Goal: Contribute content: Add original content to the website for others to see

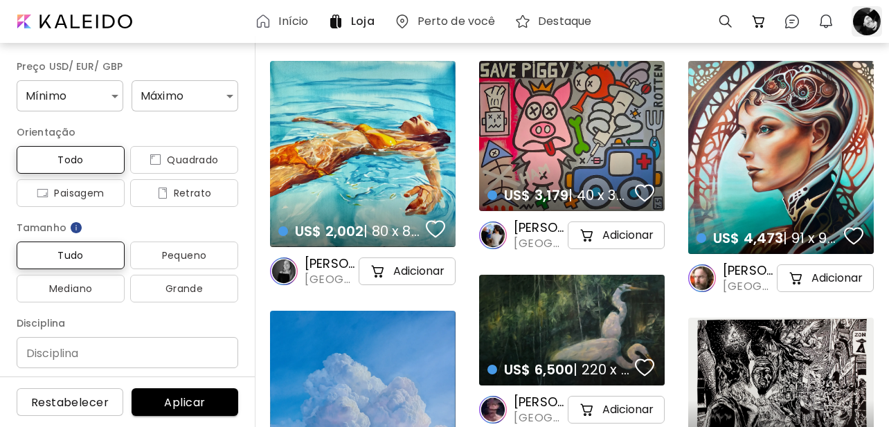
click at [871, 28] on div at bounding box center [866, 21] width 30 height 30
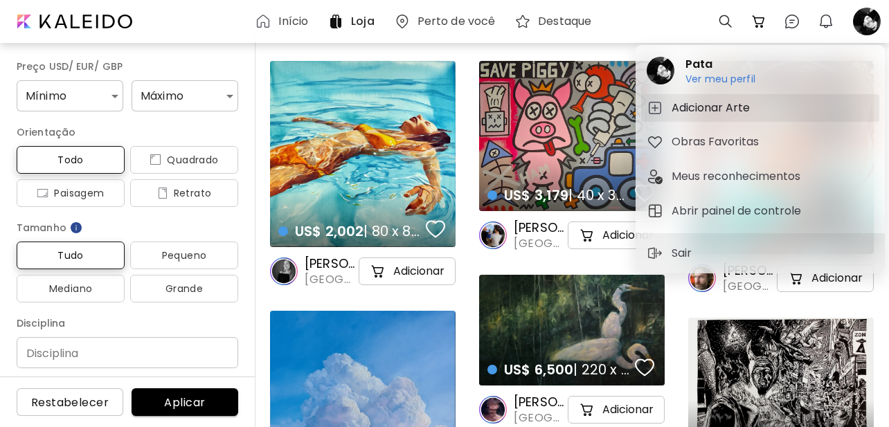
click at [739, 109] on h5 "Adicionar Arte" at bounding box center [712, 108] width 82 height 17
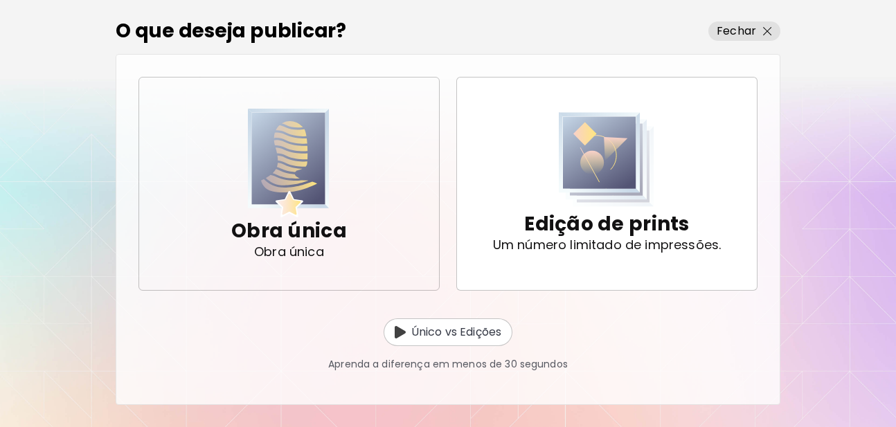
click at [300, 196] on img "button" at bounding box center [289, 163] width 82 height 109
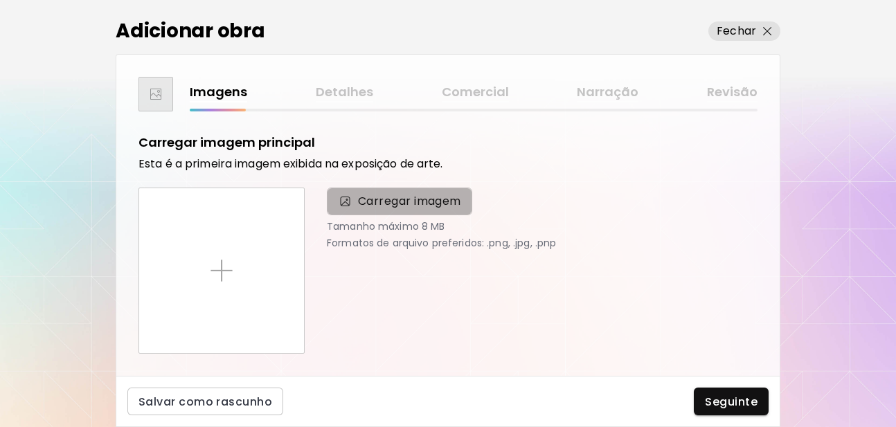
click at [432, 202] on span "Carregar imagem" at bounding box center [409, 201] width 103 height 17
click at [0, 0] on input "Carregar imagem" at bounding box center [0, 0] width 0 height 0
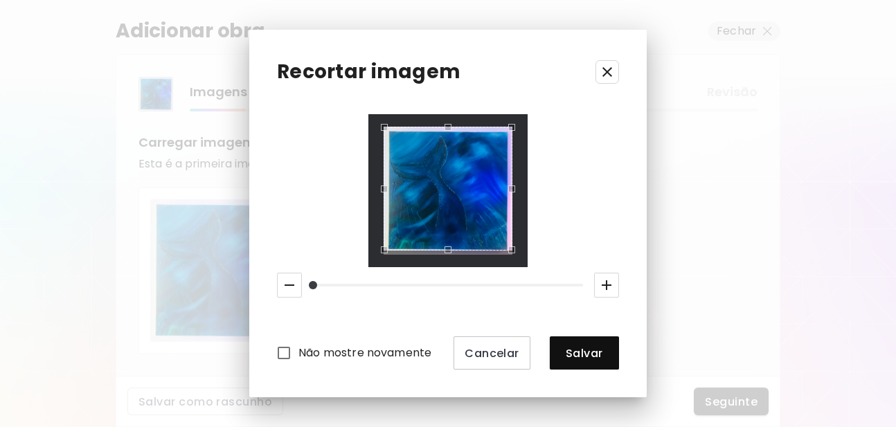
click at [444, 253] on div "Use the up and down arrow keys to move the south drag handle to change the crop…" at bounding box center [444, 253] width 0 height 0
click at [444, 127] on div "Use the up and down arrow keys to move the north drag handle to change the crop…" at bounding box center [444, 127] width 0 height 0
click at [383, 186] on div "Use the up and down arrow keys to move the west drag handle to change the crop …" at bounding box center [383, 186] width 0 height 0
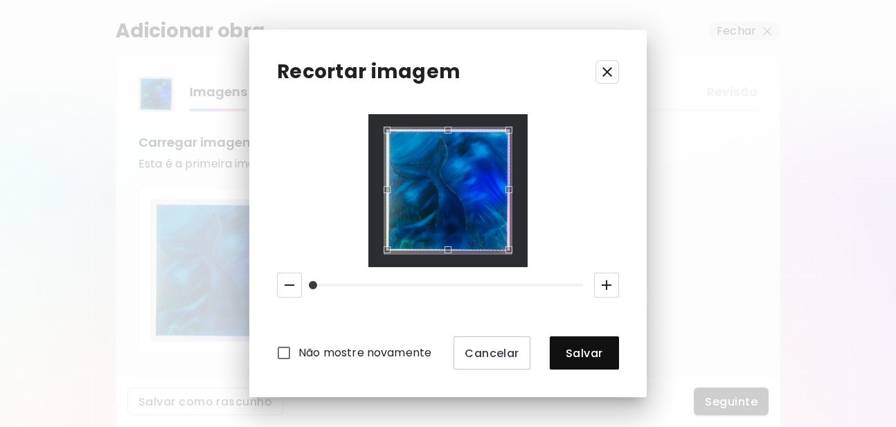
click at [512, 186] on div "Use the up and down arrow keys to move the east drag handle to change the crop …" at bounding box center [512, 186] width 0 height 0
click at [594, 358] on span "Salvar" at bounding box center [584, 353] width 47 height 15
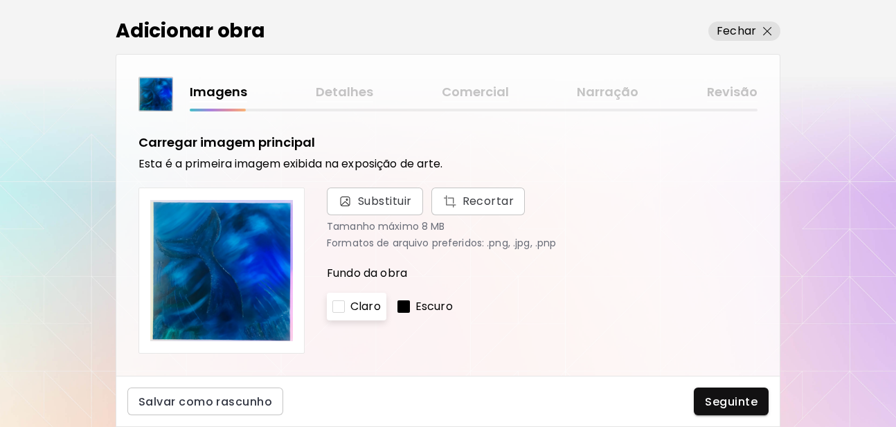
click at [374, 311] on p "Claro" at bounding box center [365, 306] width 30 height 17
click at [419, 309] on p "Escuro" at bounding box center [433, 306] width 37 height 17
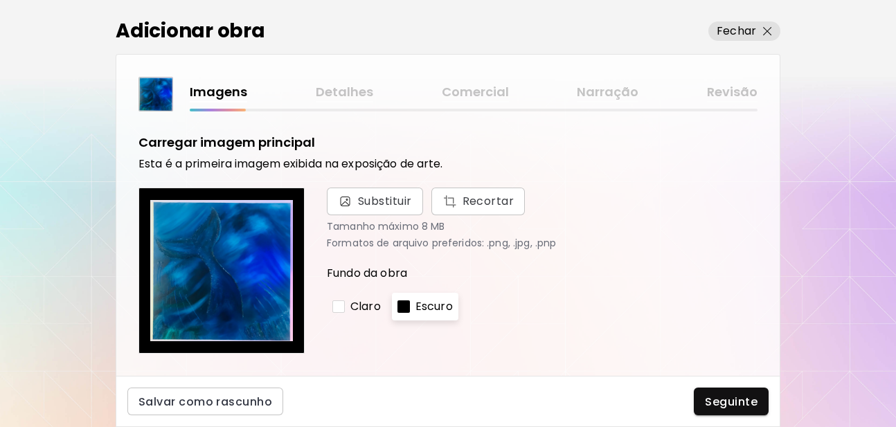
click at [383, 309] on div "Claro" at bounding box center [357, 307] width 60 height 28
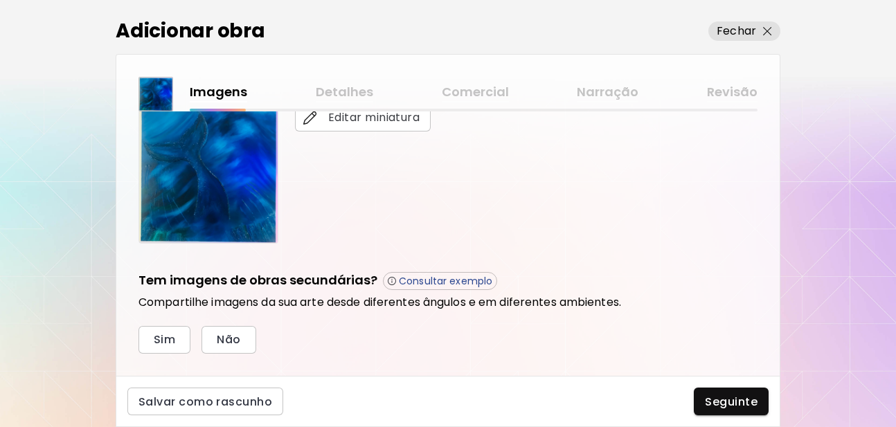
scroll to position [332, 0]
click at [179, 347] on button "Sim" at bounding box center [164, 339] width 52 height 28
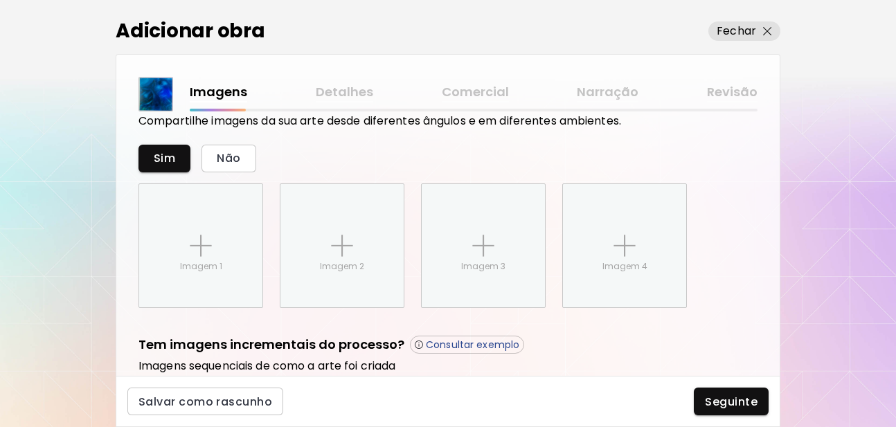
scroll to position [585, 0]
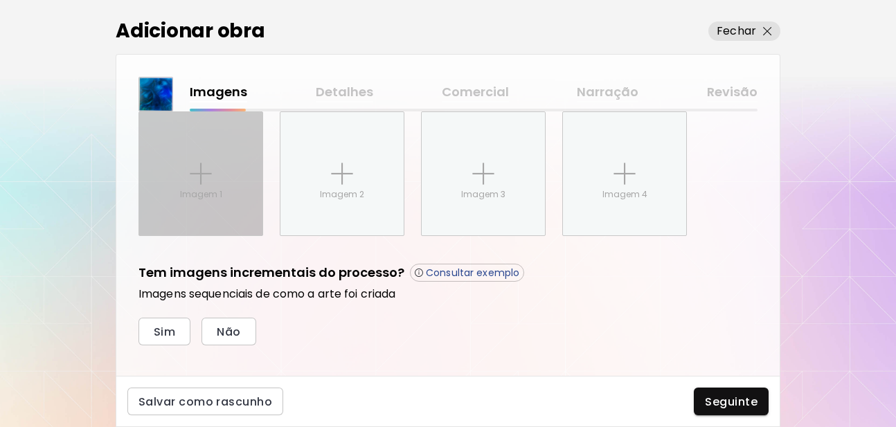
click at [177, 200] on div "Imagem 1" at bounding box center [200, 173] width 123 height 123
click at [0, 0] on input "Imagem 1" at bounding box center [0, 0] width 0 height 0
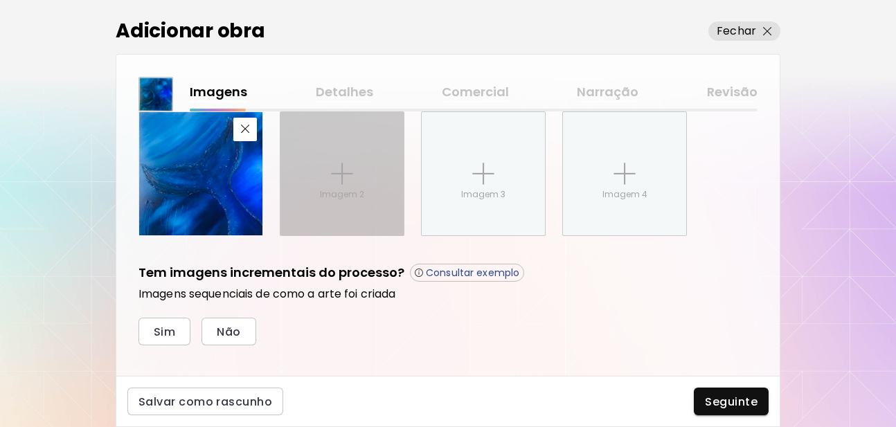
click at [348, 187] on div "Imagem 2" at bounding box center [341, 173] width 123 height 123
click at [0, 0] on input "Imagem 2" at bounding box center [0, 0] width 0 height 0
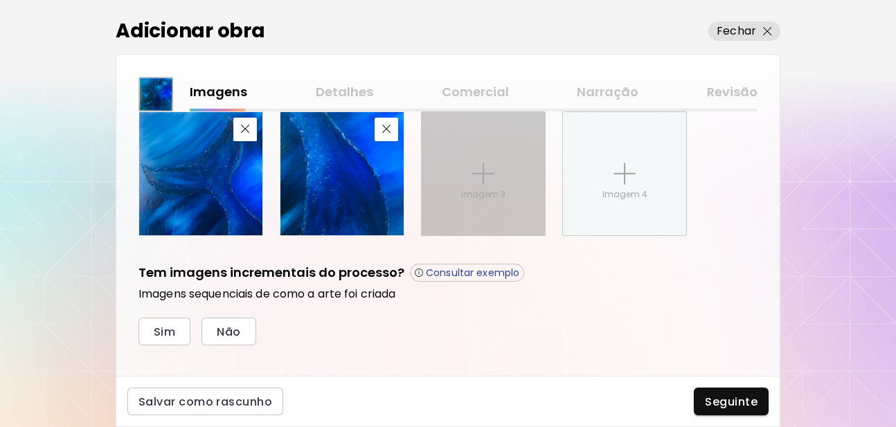
click at [477, 183] on img at bounding box center [483, 174] width 22 height 22
click at [0, 0] on input "Imagem 3" at bounding box center [0, 0] width 0 height 0
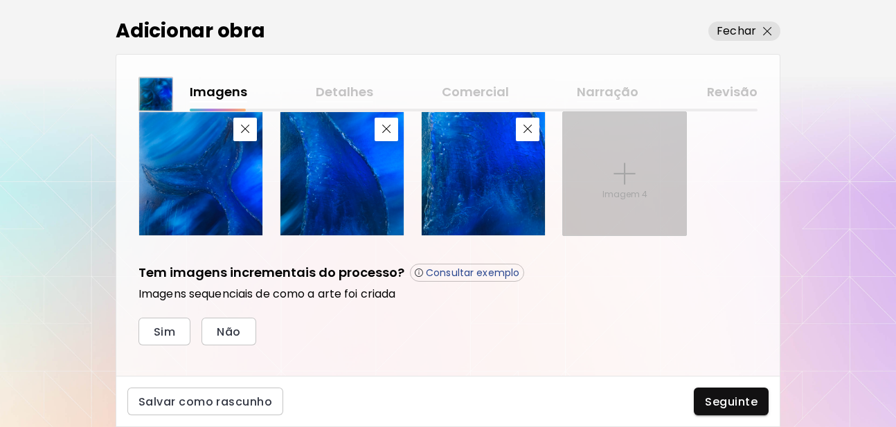
click at [593, 172] on div "Imagem 4" at bounding box center [624, 173] width 123 height 123
click at [0, 0] on input "Imagem 4" at bounding box center [0, 0] width 0 height 0
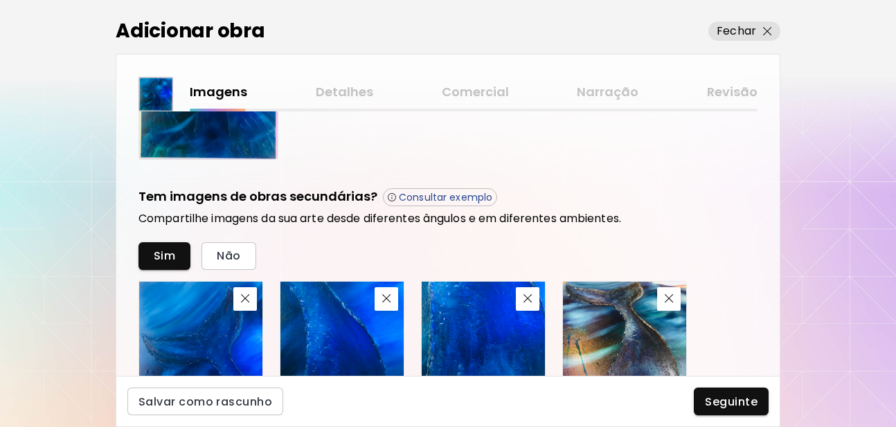
scroll to position [581, 0]
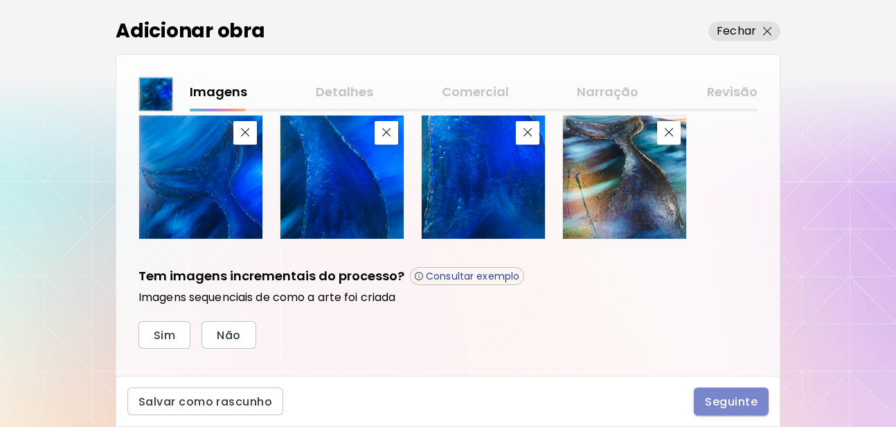
click at [703, 401] on button "Seguinte" at bounding box center [731, 402] width 75 height 28
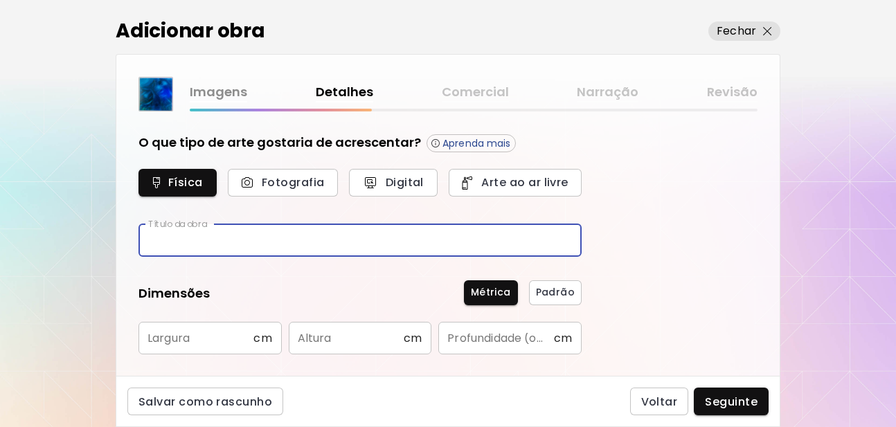
click at [273, 228] on input "text" at bounding box center [359, 240] width 443 height 33
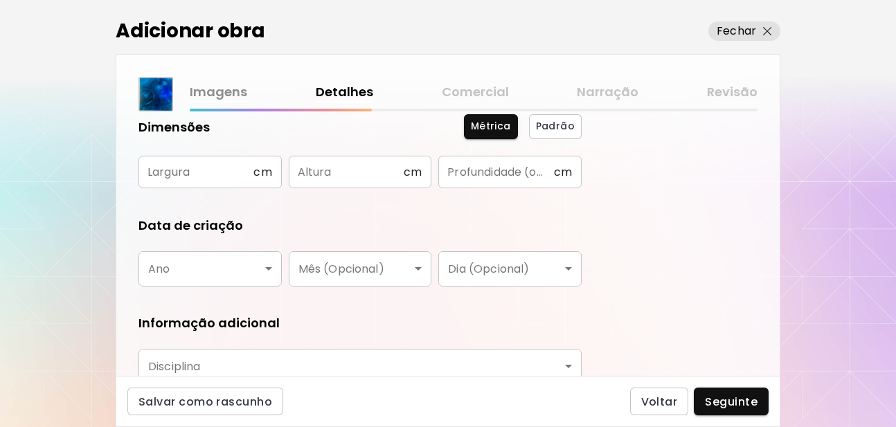
type input "*****"
click at [226, 179] on input "text" at bounding box center [195, 172] width 115 height 33
type input "**"
click at [346, 174] on input "text" at bounding box center [346, 172] width 115 height 33
type input "**"
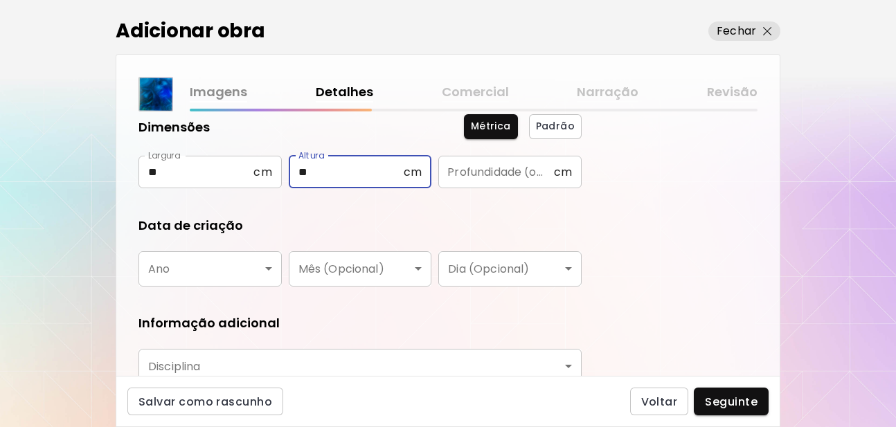
click at [731, 235] on div "O que tipo de arte gostaria de acrescentar? Aprenda mais Física Fotografia Digi…" at bounding box center [447, 243] width 663 height 264
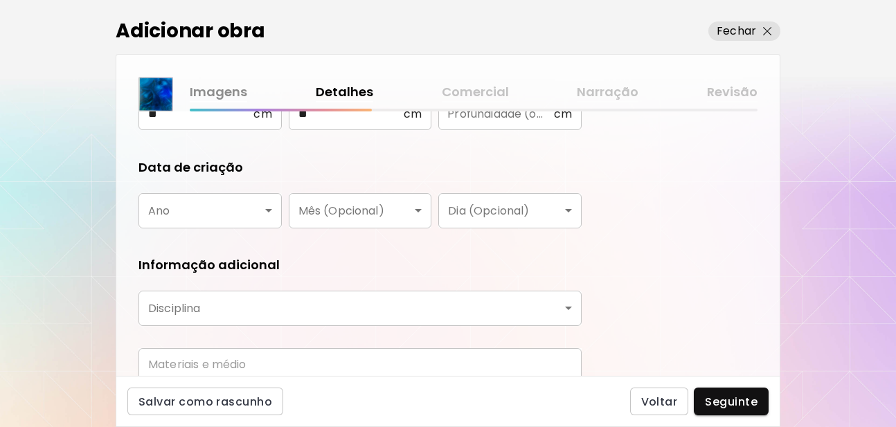
scroll to position [249, 0]
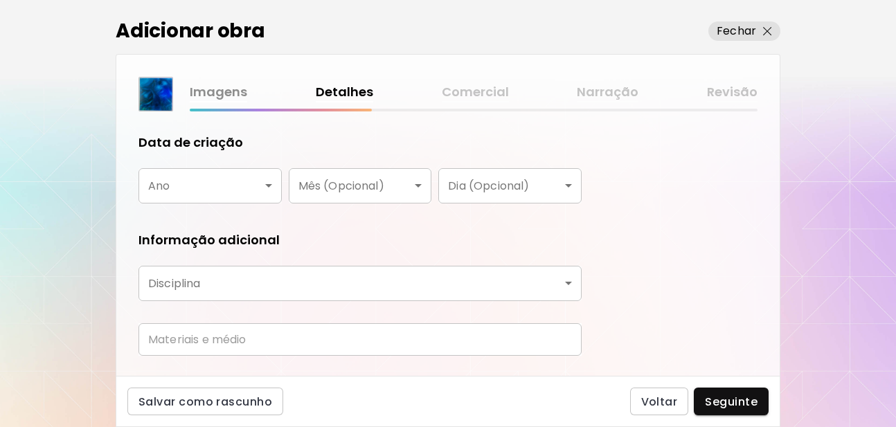
click at [272, 190] on body "[DOMAIN_NAME]/[PERSON_NAME] Adicionar obras Gerencie suas obras Editar Perfil M…" at bounding box center [448, 213] width 896 height 427
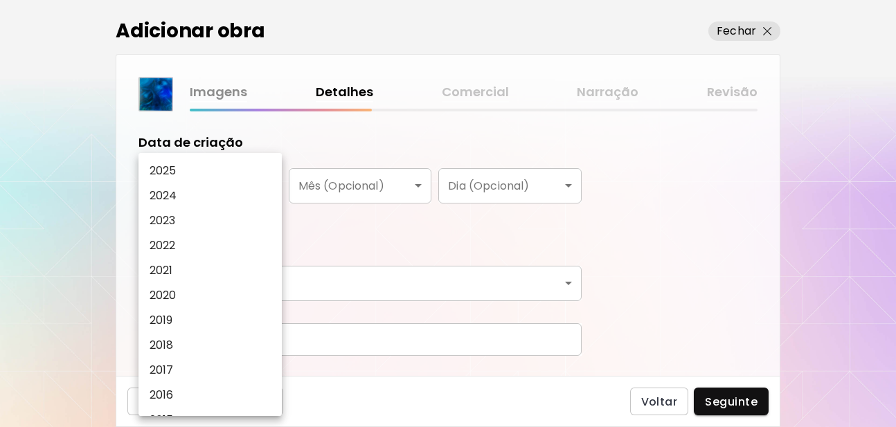
click at [213, 167] on li "2025" at bounding box center [213, 171] width 150 height 25
type input "****"
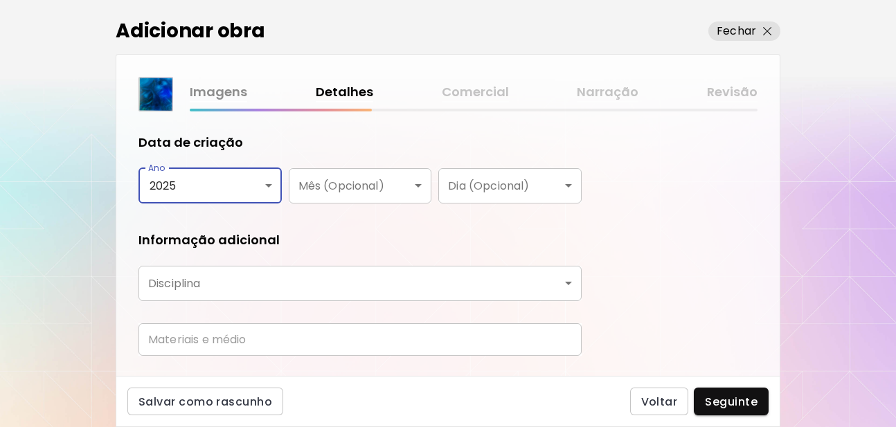
click at [388, 186] on body "[DOMAIN_NAME]/[PERSON_NAME] Adicionar obras Gerencie suas obras Editar Perfil M…" at bounding box center [448, 213] width 896 height 427
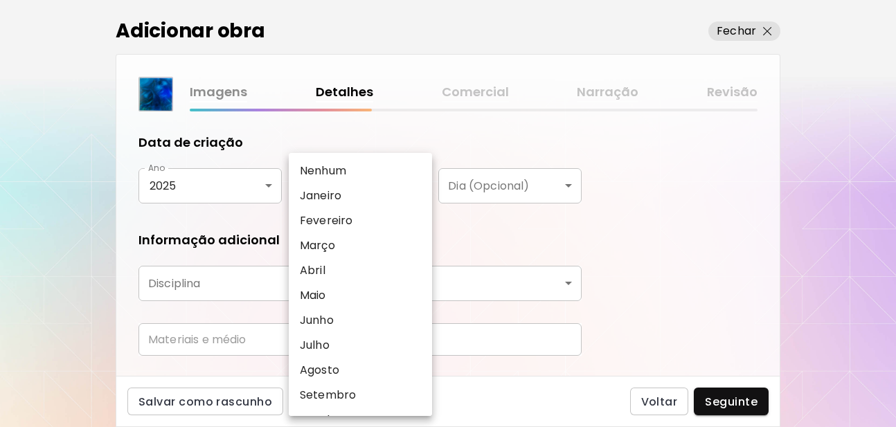
click at [334, 371] on p "Agosto" at bounding box center [319, 370] width 39 height 17
type input "******"
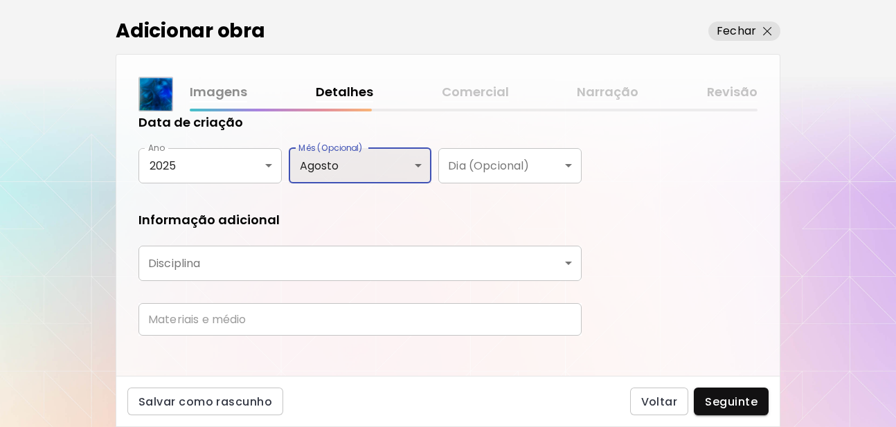
scroll to position [284, 0]
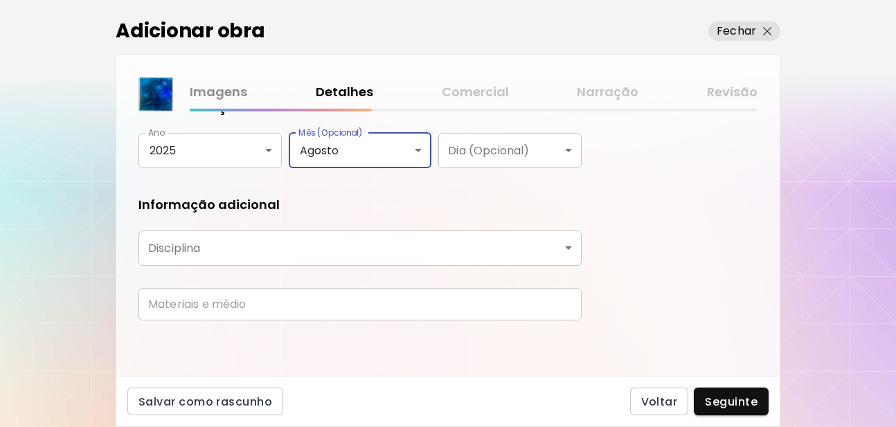
click at [475, 242] on body "[DOMAIN_NAME]/[PERSON_NAME] Adicionar obras Gerencie suas obras Editar Perfil M…" at bounding box center [448, 213] width 896 height 427
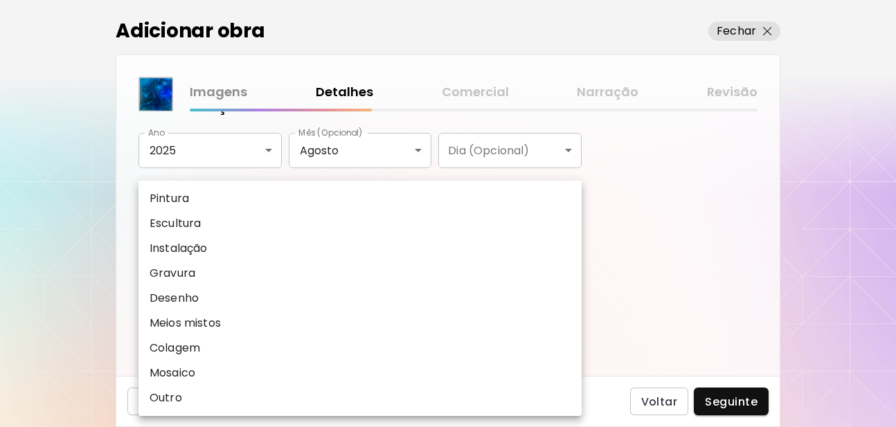
click at [215, 197] on li "Pintura" at bounding box center [359, 198] width 443 height 25
type input "********"
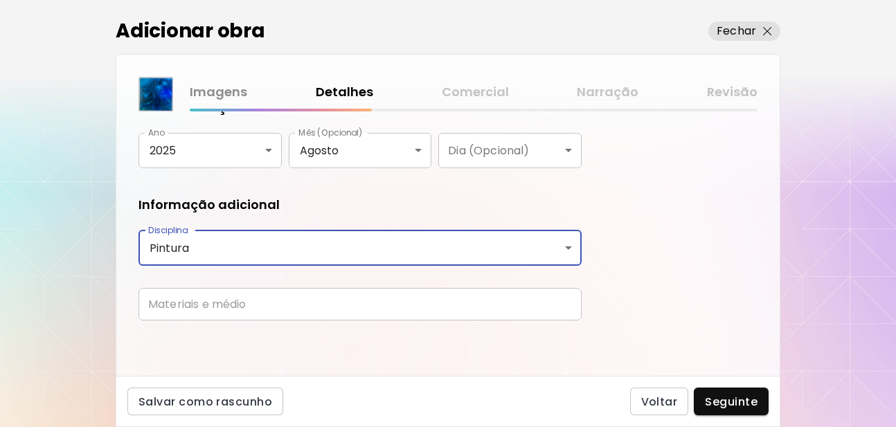
click at [436, 302] on input "text" at bounding box center [359, 304] width 443 height 33
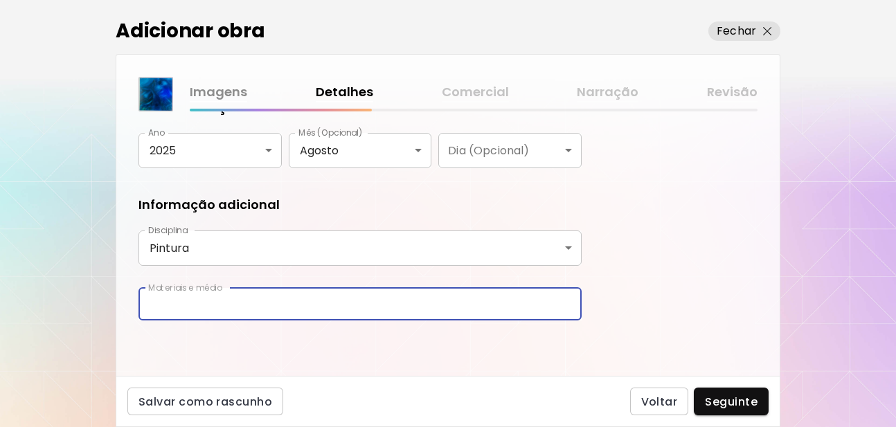
type input "**********"
click at [527, 349] on div "**********" at bounding box center [447, 243] width 663 height 264
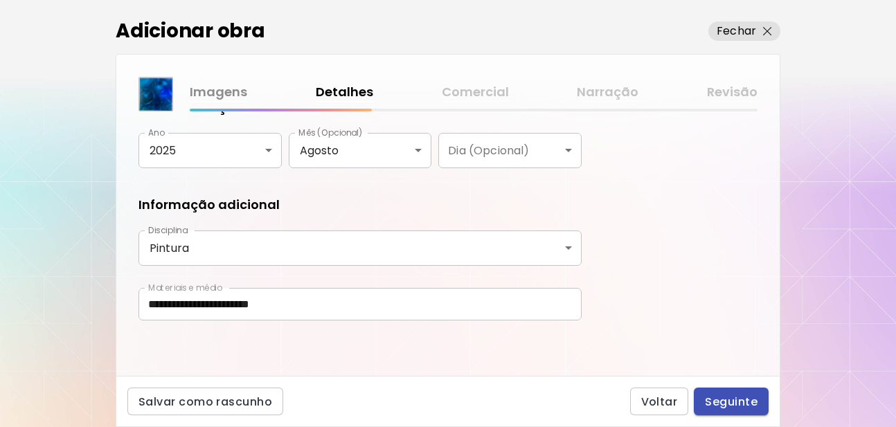
click at [751, 404] on span "Seguinte" at bounding box center [731, 402] width 53 height 15
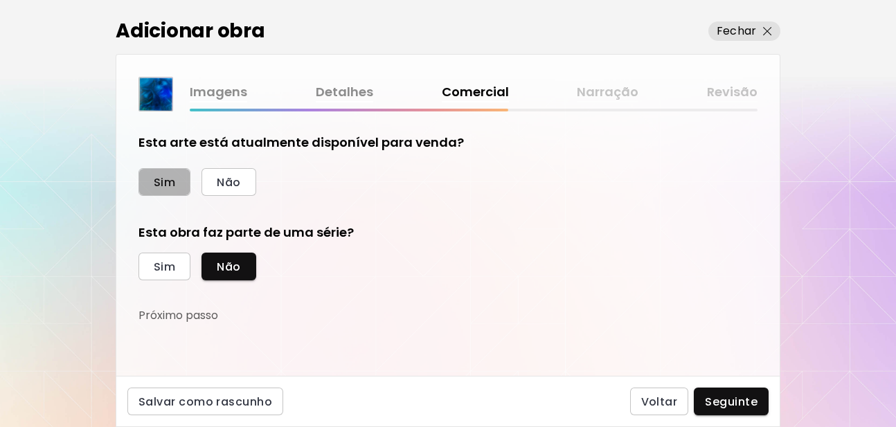
click at [152, 186] on button "Sim" at bounding box center [164, 182] width 52 height 28
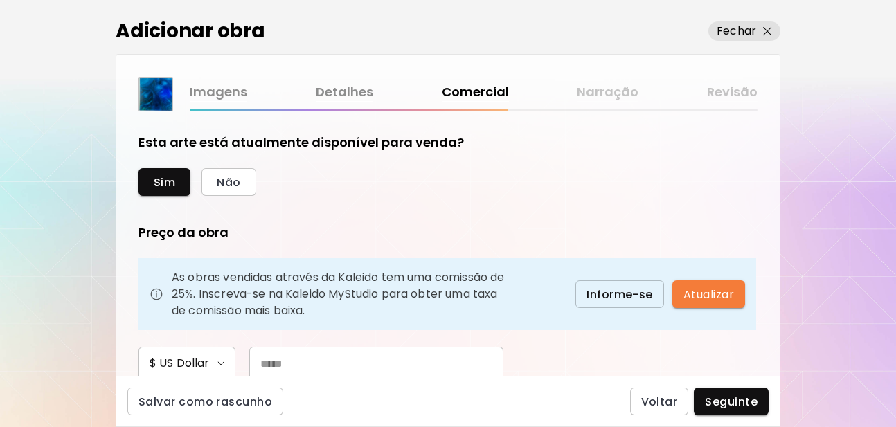
scroll to position [166, 0]
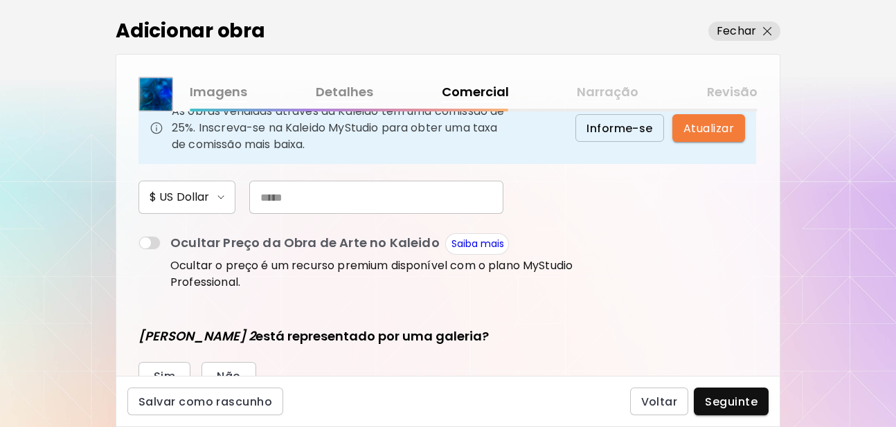
click at [315, 198] on input "text" at bounding box center [376, 197] width 254 height 33
type input "*"
type input "***"
click at [820, 241] on div "Adicionar obra Fechar Imagens Detalhes Comercial Narração Revisão Esta arte est…" at bounding box center [448, 213] width 896 height 427
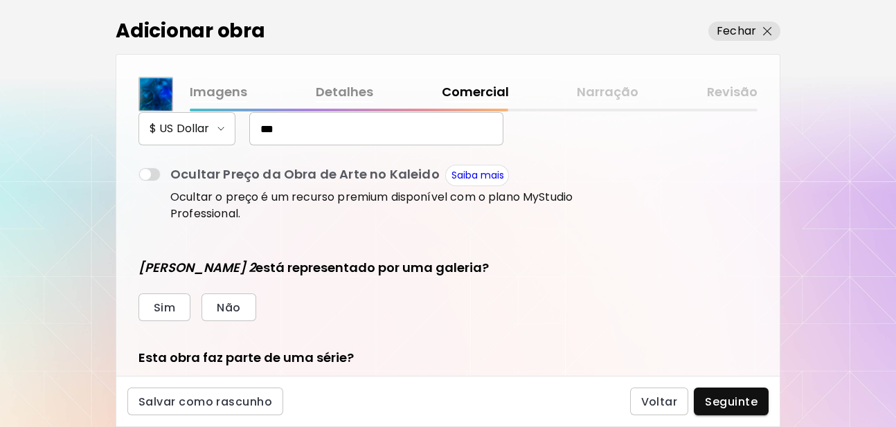
scroll to position [249, 0]
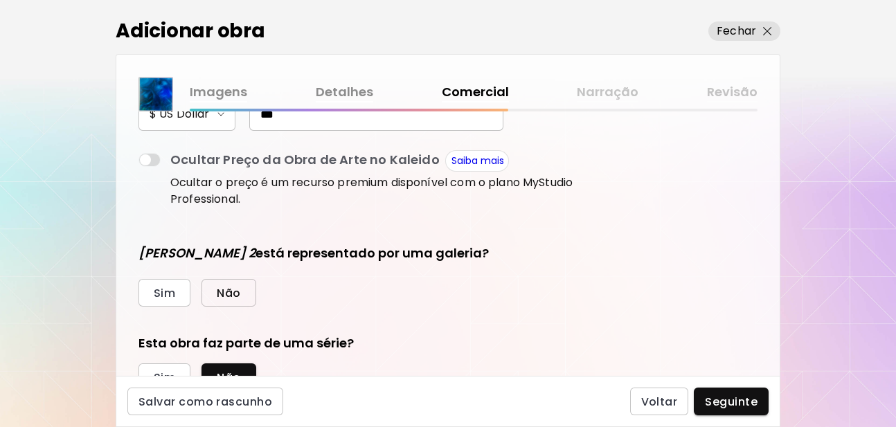
click at [235, 298] on span "Não" at bounding box center [229, 293] width 24 height 15
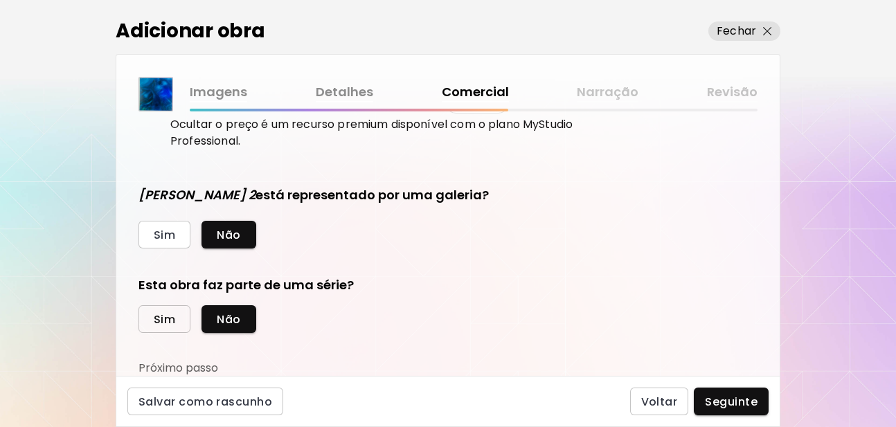
click at [155, 318] on span "Sim" at bounding box center [164, 319] width 21 height 15
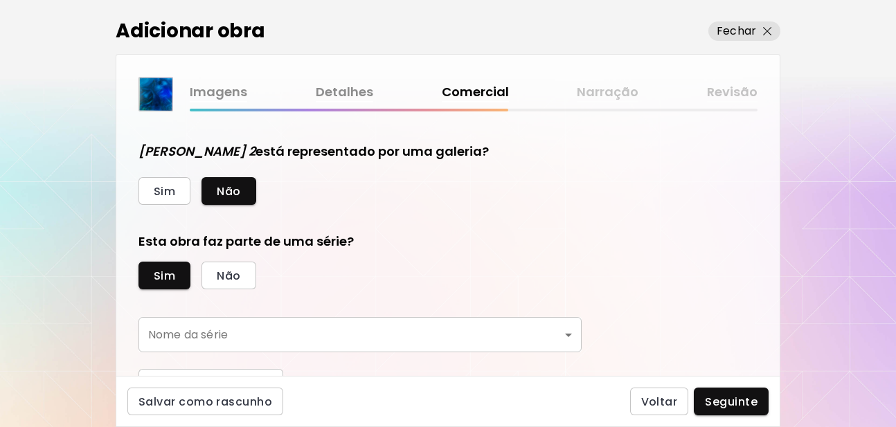
scroll to position [372, 0]
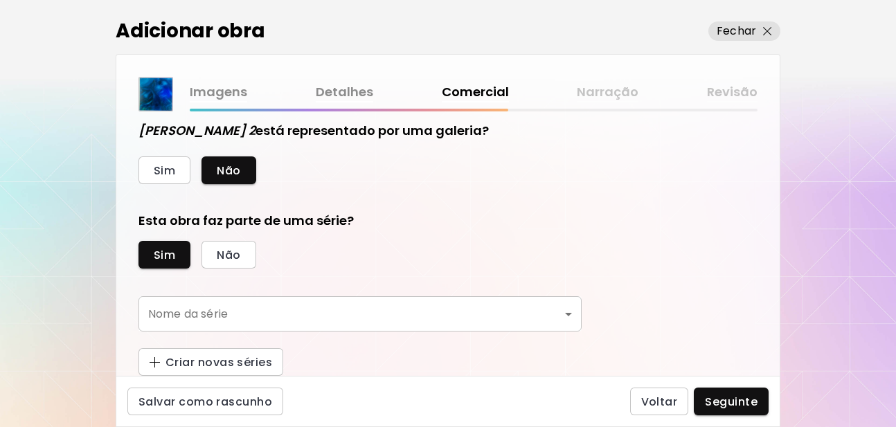
click at [376, 303] on body "[DOMAIN_NAME]/[PERSON_NAME] Adicionar obras Gerencie suas obras Editar Perfil M…" at bounding box center [448, 213] width 896 height 427
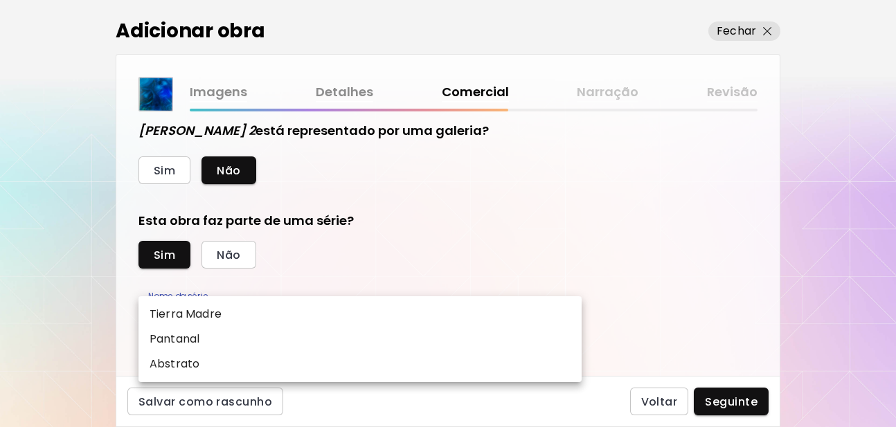
click at [449, 253] on div at bounding box center [448, 213] width 896 height 427
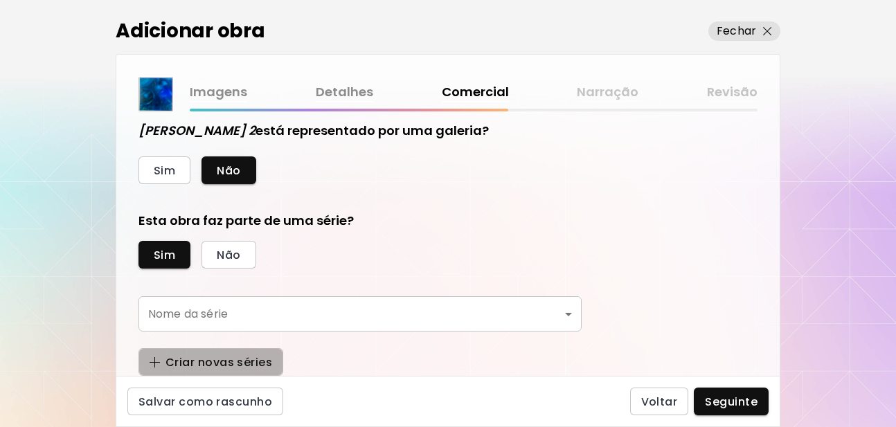
click at [192, 361] on span "Criar novas séries" at bounding box center [211, 362] width 123 height 15
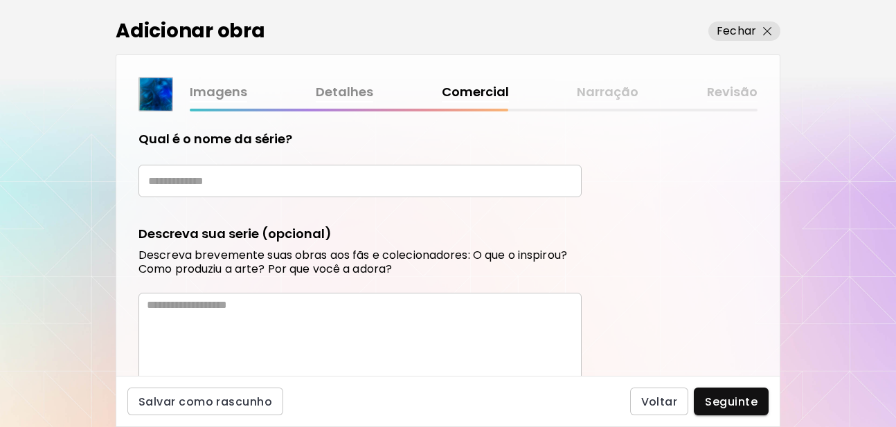
scroll to position [455, 0]
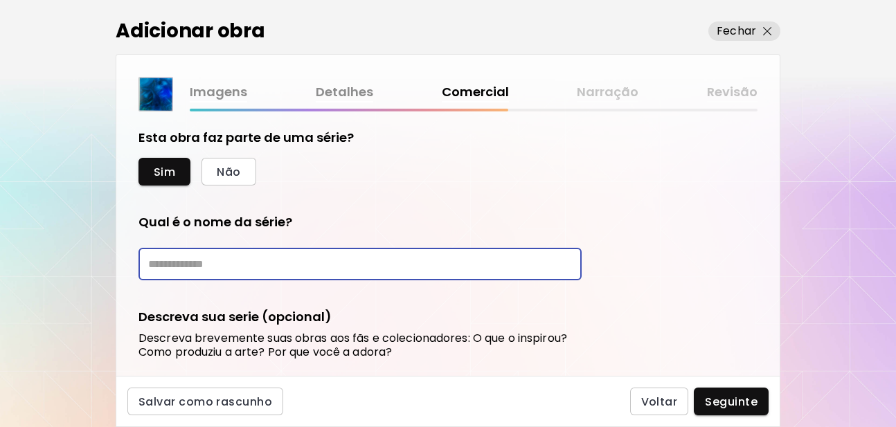
click at [266, 269] on input "text" at bounding box center [359, 264] width 443 height 33
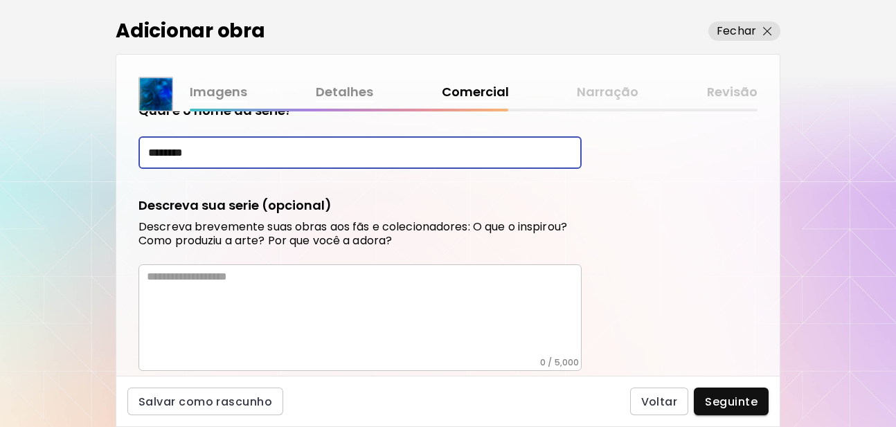
scroll to position [621, 0]
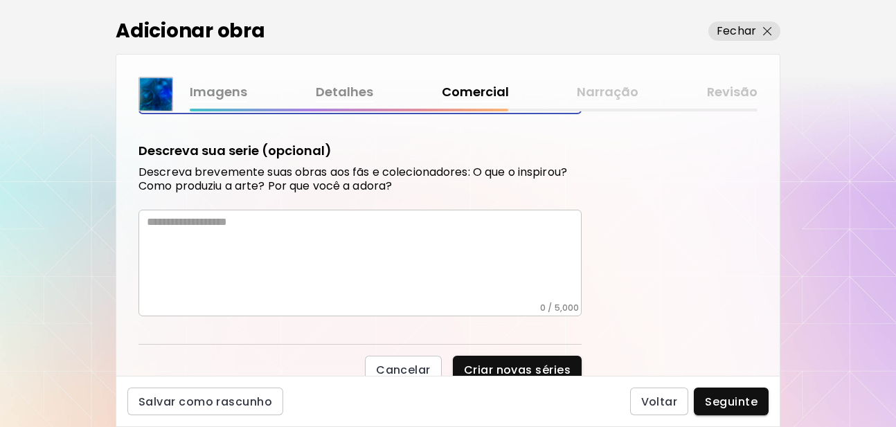
type input "*******"
click at [251, 226] on textarea at bounding box center [364, 258] width 435 height 87
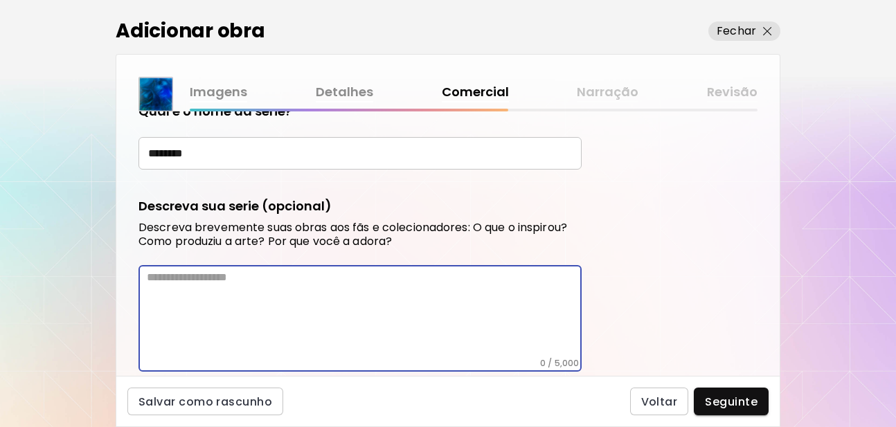
scroll to position [538, 0]
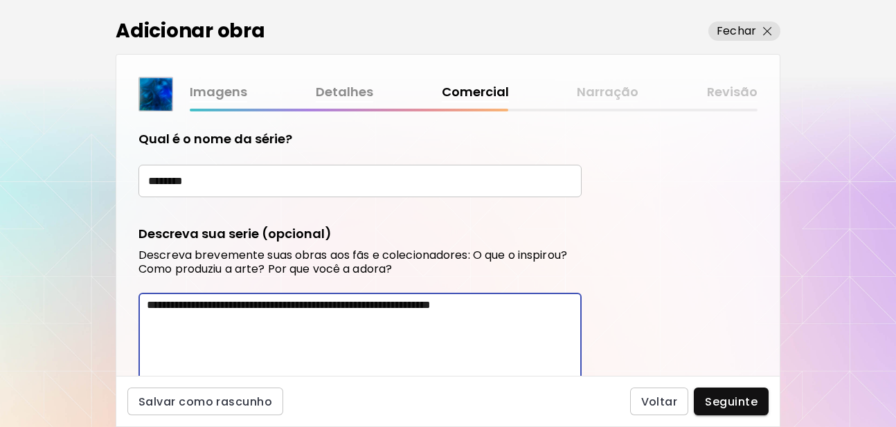
type textarea "**********"
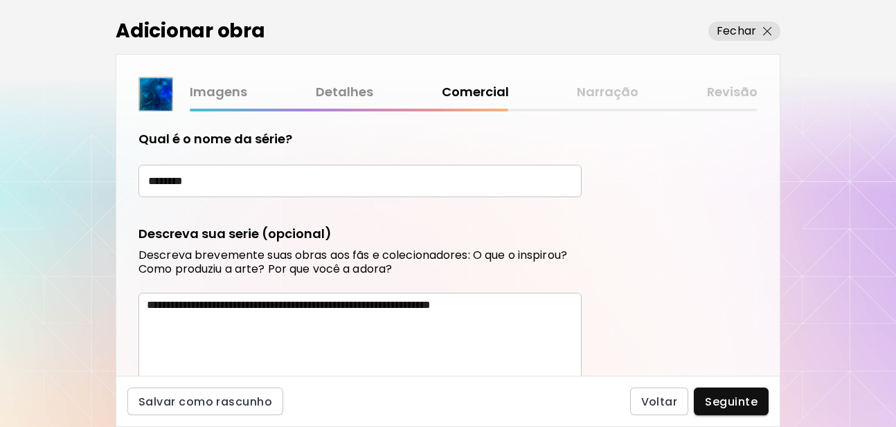
click at [634, 282] on div "**********" at bounding box center [447, 243] width 663 height 264
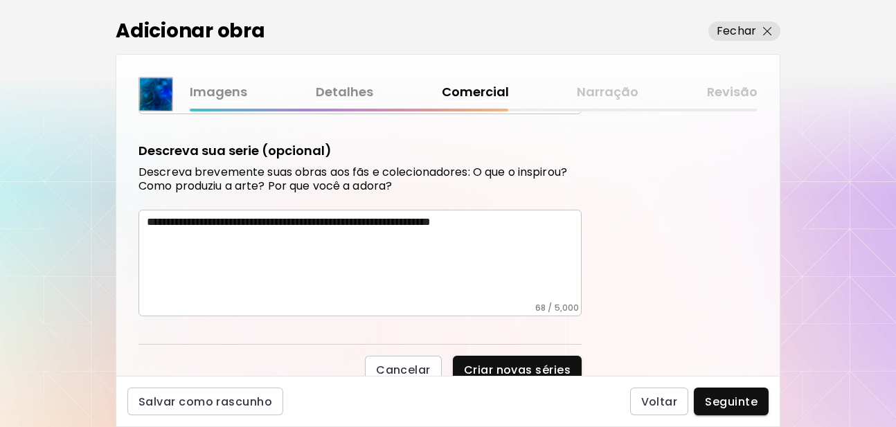
drag, startPoint x: 145, startPoint y: 223, endPoint x: 554, endPoint y: 224, distance: 409.8
click at [554, 224] on div "**********" at bounding box center [359, 263] width 443 height 107
drag, startPoint x: 144, startPoint y: 221, endPoint x: 298, endPoint y: 221, distance: 154.4
click at [290, 221] on div "**********" at bounding box center [359, 263] width 443 height 107
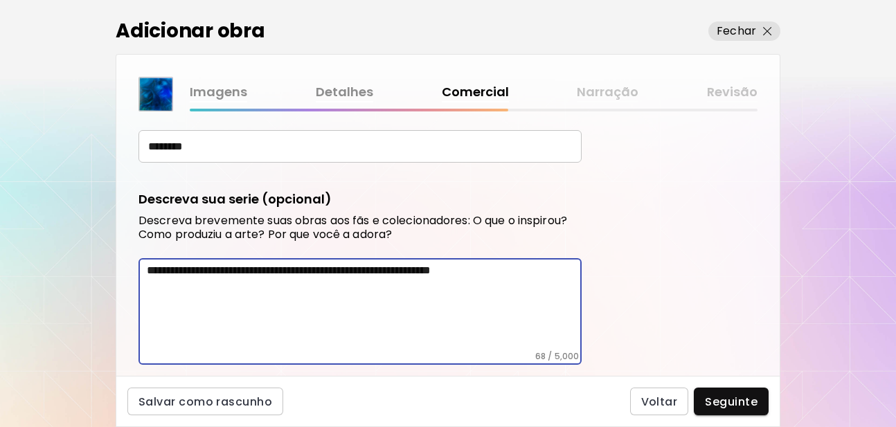
scroll to position [629, 0]
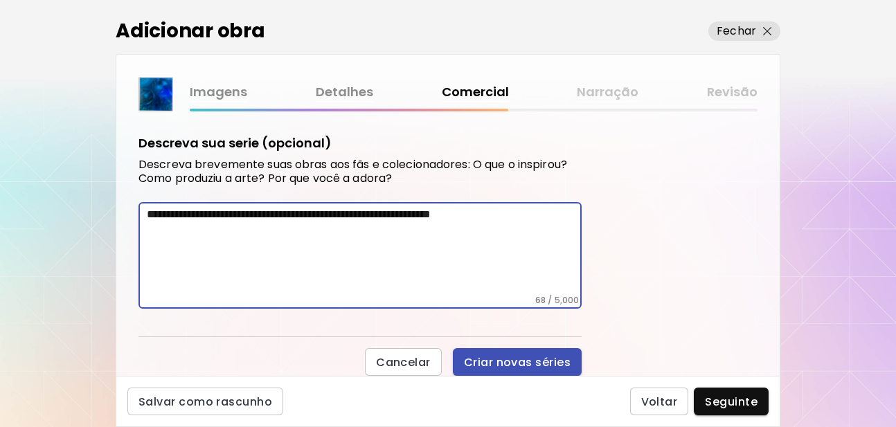
click at [494, 363] on span "Criar novas séries" at bounding box center [517, 362] width 107 height 15
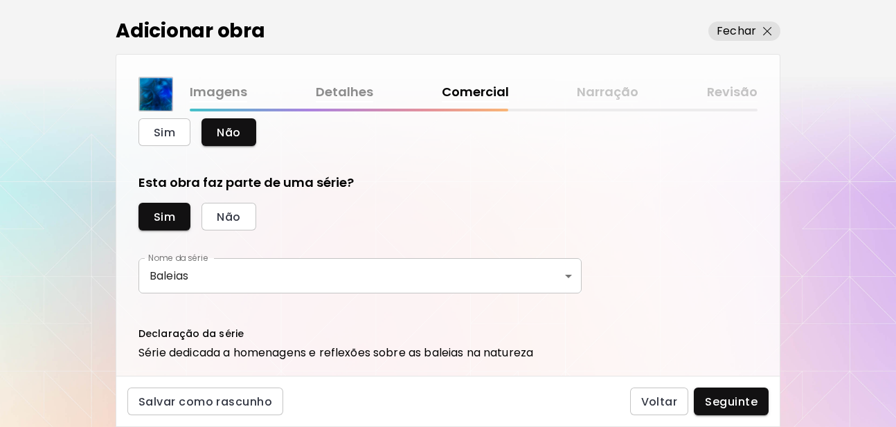
scroll to position [383, 0]
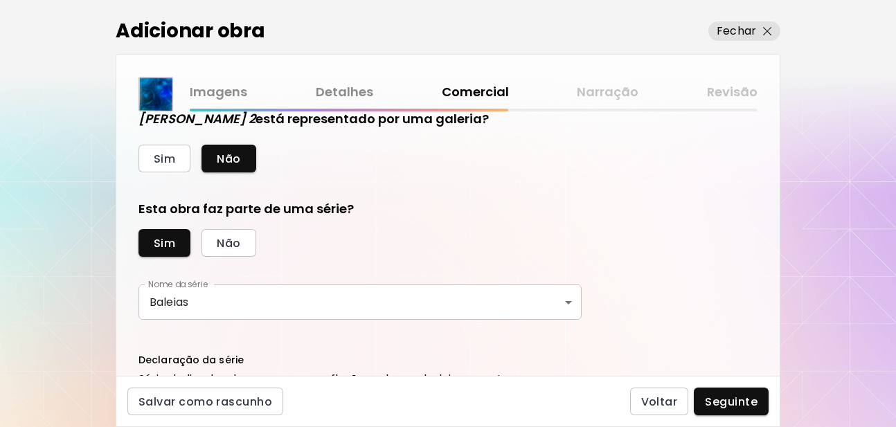
click at [548, 308] on body "[DOMAIN_NAME]/[PERSON_NAME] Adicionar obras Gerencie suas obras Editar Perfil M…" at bounding box center [448, 213] width 896 height 427
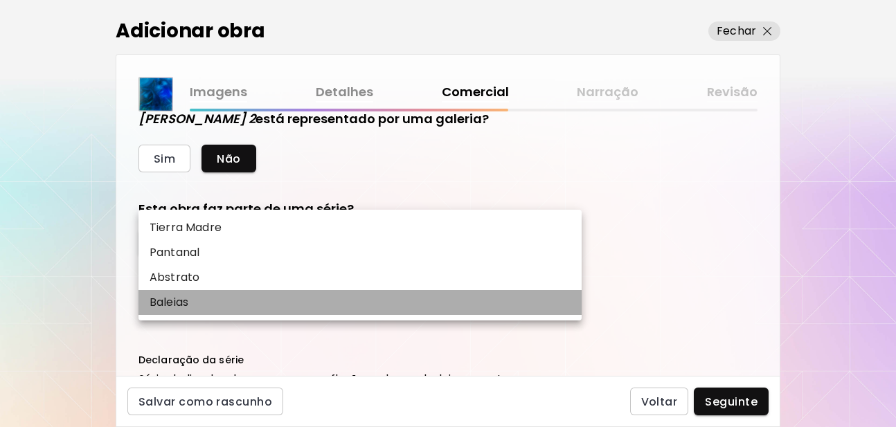
click at [206, 302] on li "Baleias" at bounding box center [359, 302] width 443 height 25
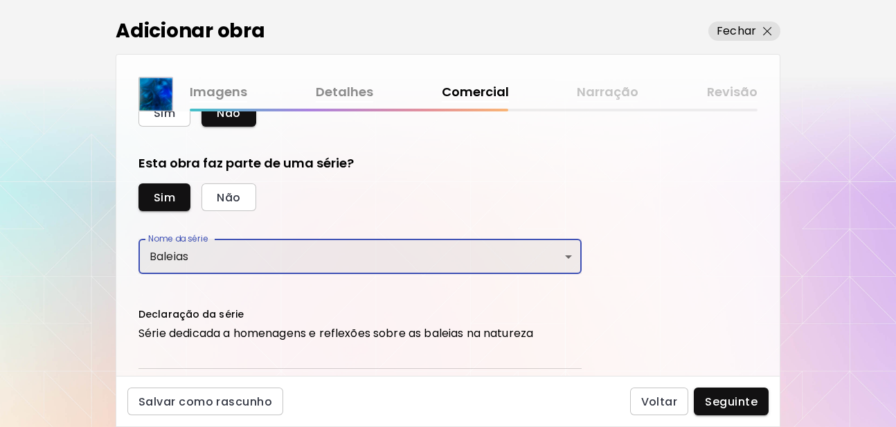
scroll to position [467, 0]
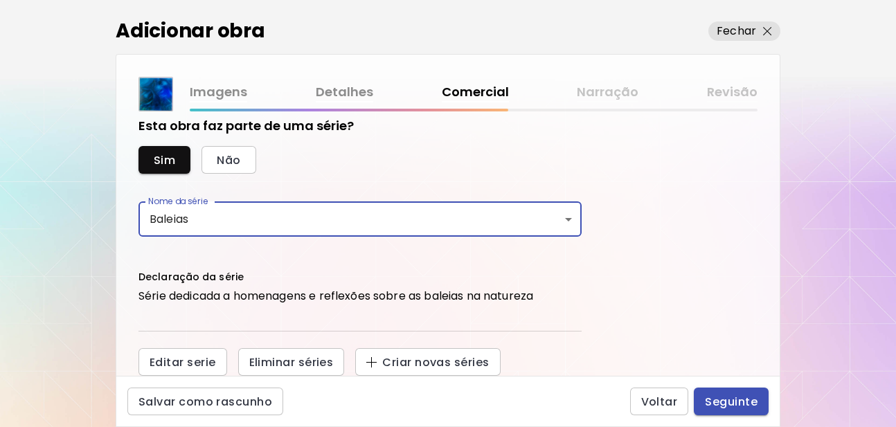
click at [736, 400] on span "Seguinte" at bounding box center [731, 402] width 53 height 15
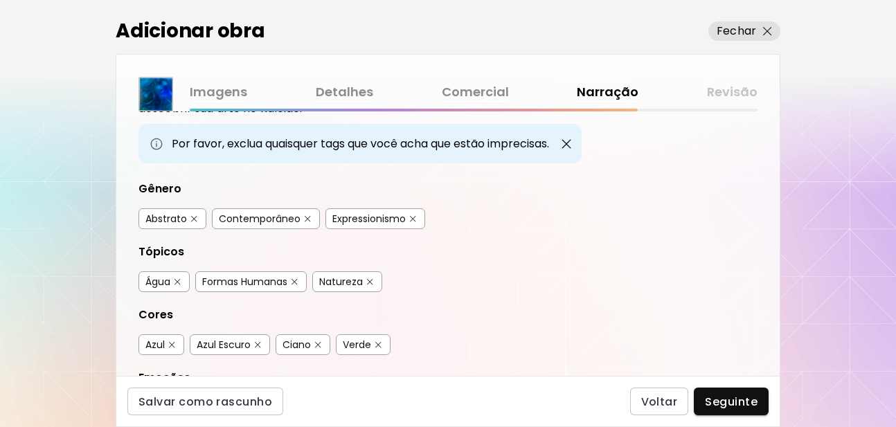
scroll to position [166, 0]
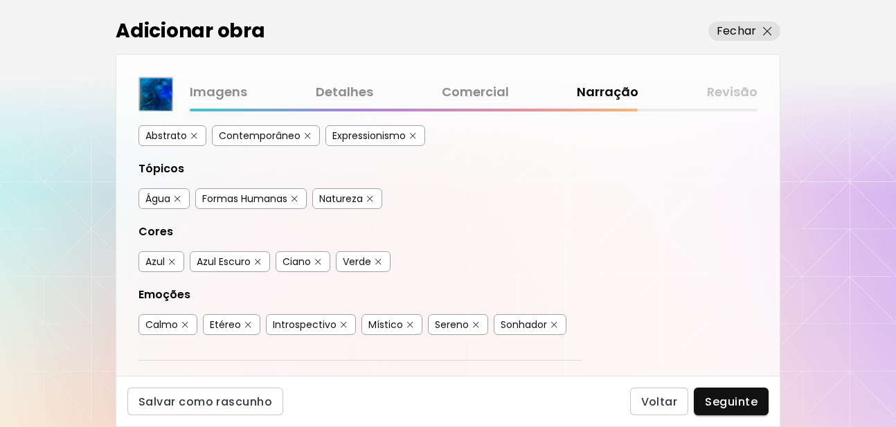
click at [156, 201] on div "Água" at bounding box center [157, 199] width 25 height 14
click at [338, 198] on div "Natureza" at bounding box center [341, 199] width 44 height 14
click at [152, 258] on div "Azul" at bounding box center [154, 262] width 19 height 14
click at [228, 262] on div "Azul Escuro" at bounding box center [224, 262] width 54 height 14
click at [299, 264] on div "Ciano" at bounding box center [296, 262] width 28 height 14
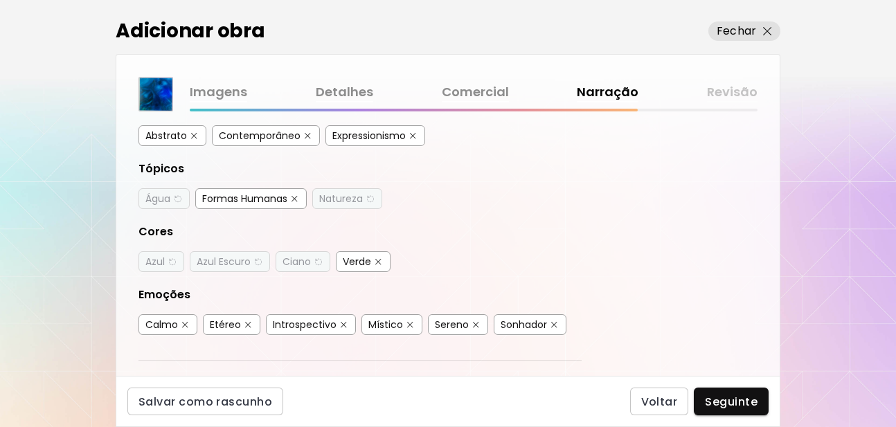
click at [348, 266] on div "Verde" at bounding box center [357, 262] width 28 height 14
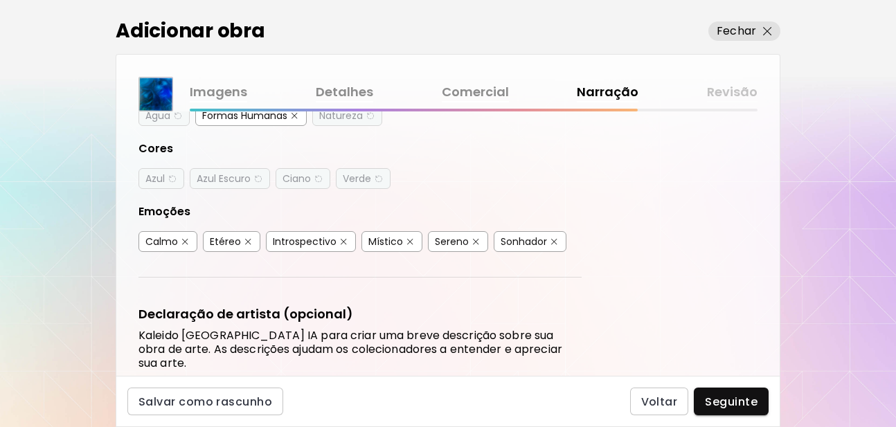
click at [310, 239] on div "Introspectivo" at bounding box center [305, 242] width 64 height 14
click at [449, 242] on div "Sereno" at bounding box center [452, 242] width 34 height 14
click at [153, 243] on div "Calmo" at bounding box center [161, 242] width 33 height 14
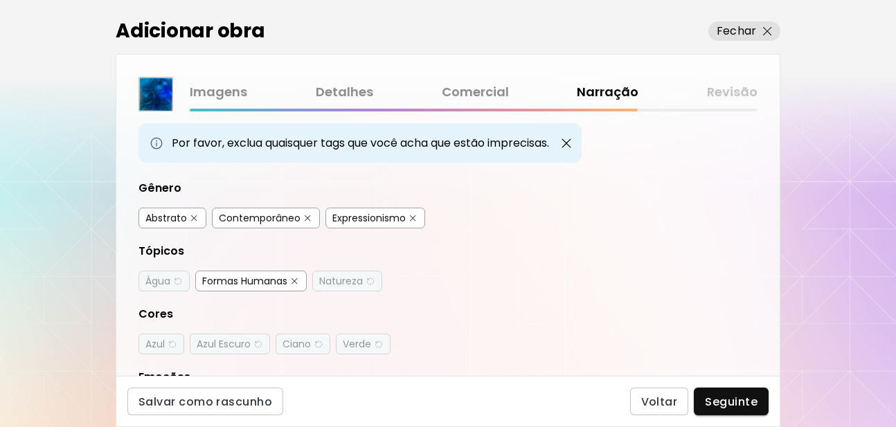
scroll to position [83, 0]
click at [262, 222] on div "Contemporâneo" at bounding box center [260, 219] width 82 height 14
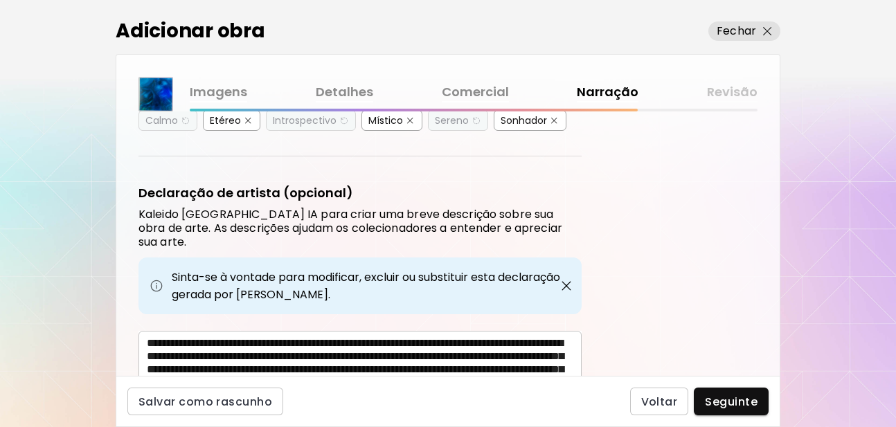
scroll to position [453, 0]
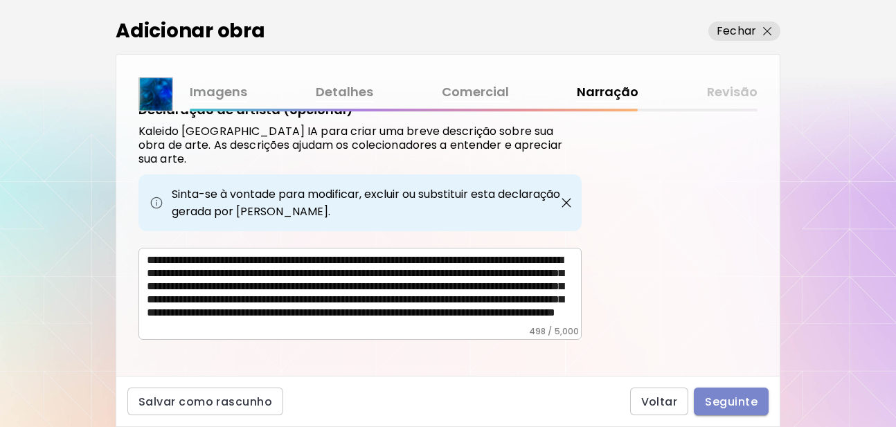
click at [730, 397] on span "Seguinte" at bounding box center [731, 402] width 53 height 15
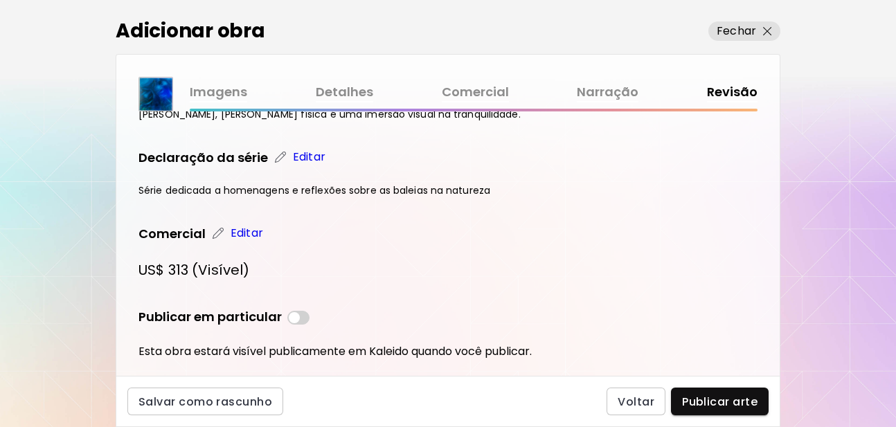
scroll to position [698, 0]
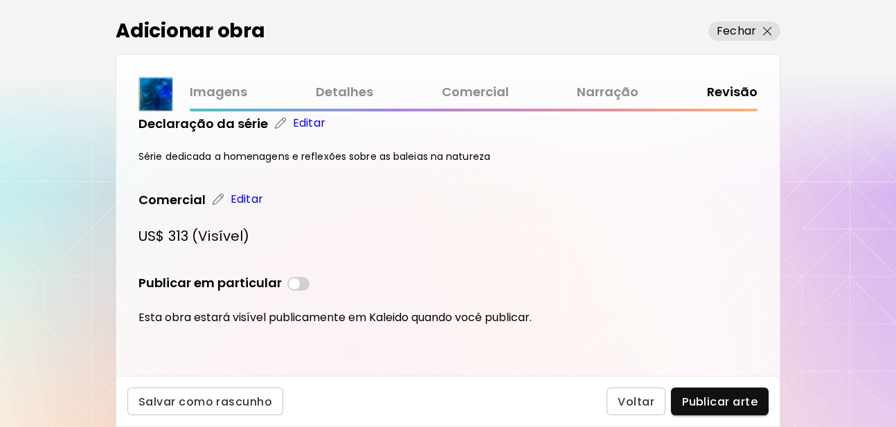
click at [240, 200] on p "Editar" at bounding box center [246, 199] width 33 height 17
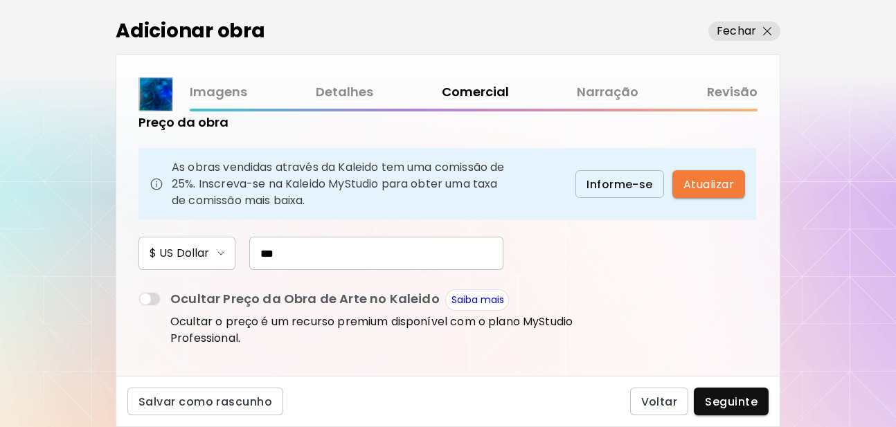
scroll to position [166, 0]
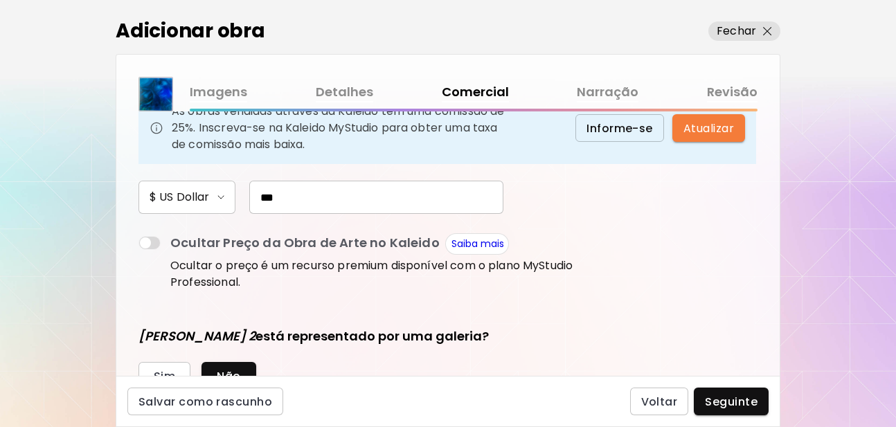
drag, startPoint x: 269, startPoint y: 192, endPoint x: 199, endPoint y: 194, distance: 70.6
click at [199, 194] on div "$ US Dollar ***" at bounding box center [359, 197] width 443 height 33
paste input "***"
click at [269, 198] on input "******" at bounding box center [376, 197] width 254 height 33
type input "*"
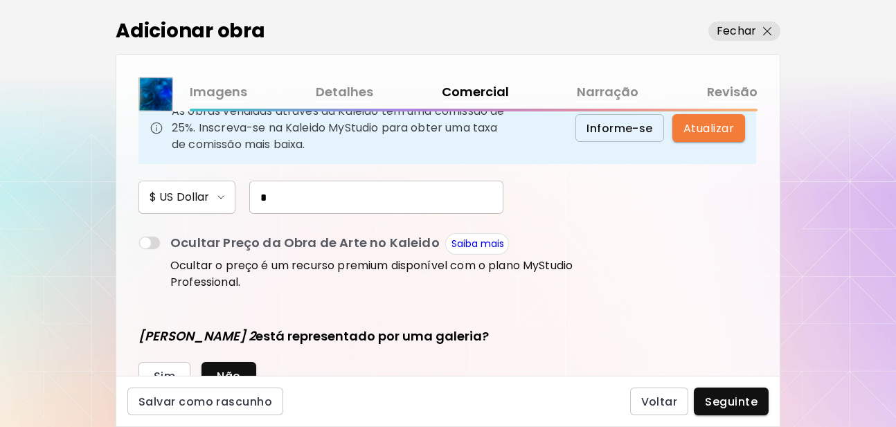
click at [185, 198] on h6 "$ US Dollar" at bounding box center [180, 197] width 60 height 17
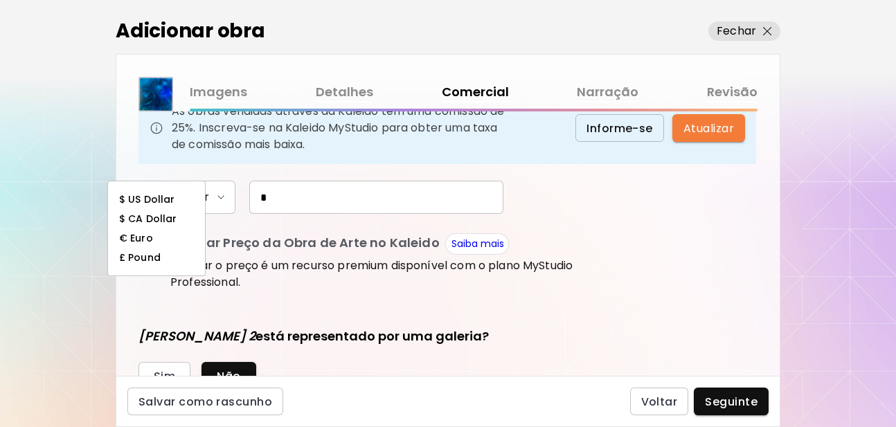
click at [148, 198] on h6 "$ US Dollar" at bounding box center [146, 199] width 55 height 11
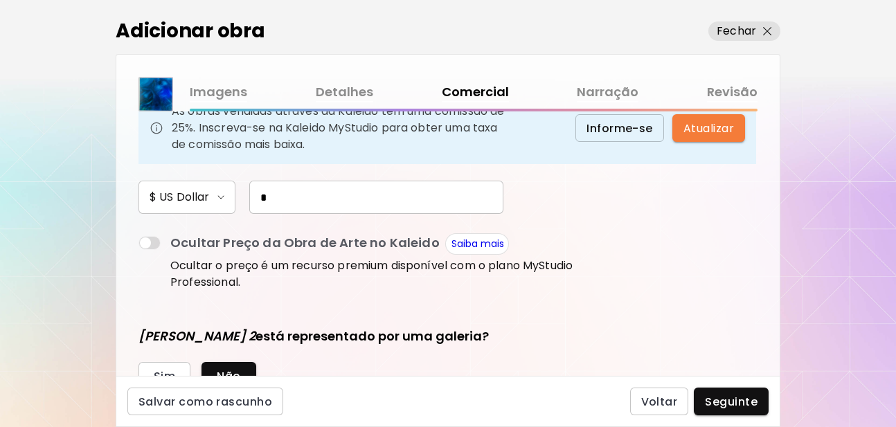
click at [255, 197] on input "*" at bounding box center [376, 197] width 254 height 33
type input "***"
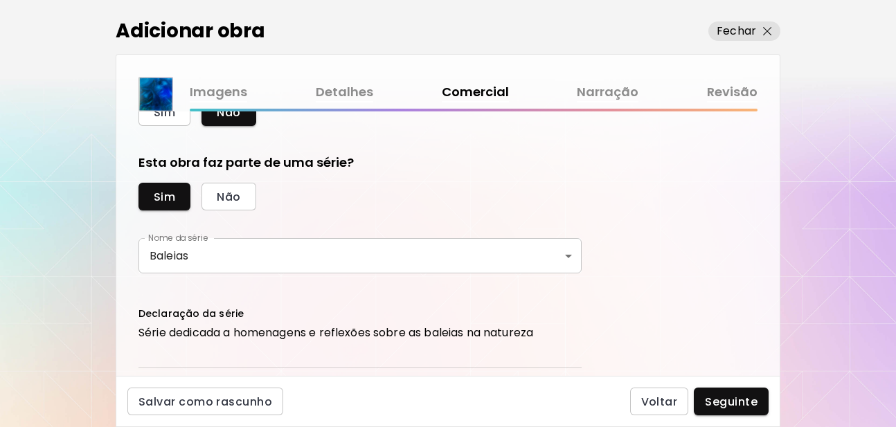
scroll to position [467, 0]
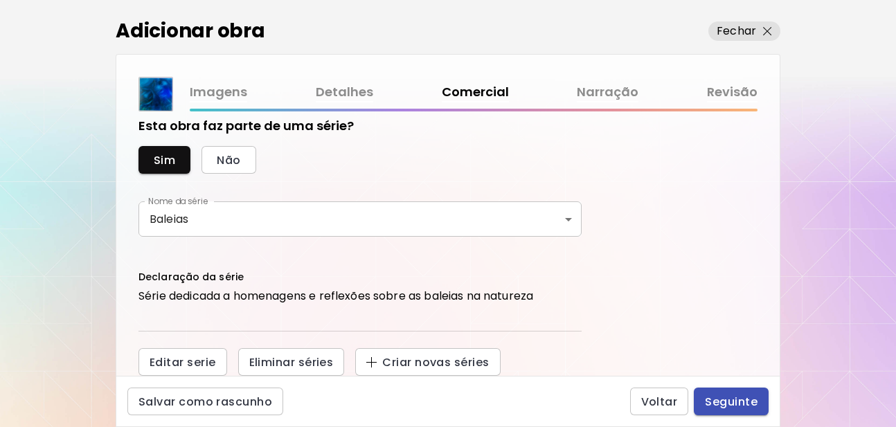
click at [743, 402] on span "Seguinte" at bounding box center [731, 402] width 53 height 15
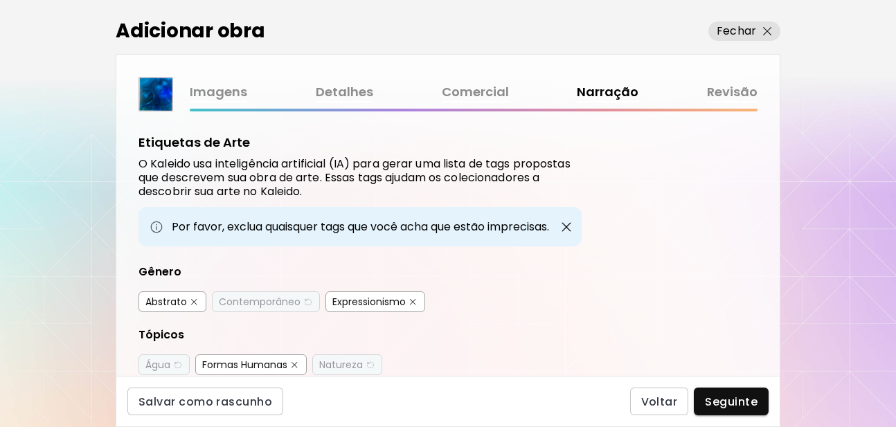
click at [734, 398] on span "Seguinte" at bounding box center [731, 402] width 53 height 15
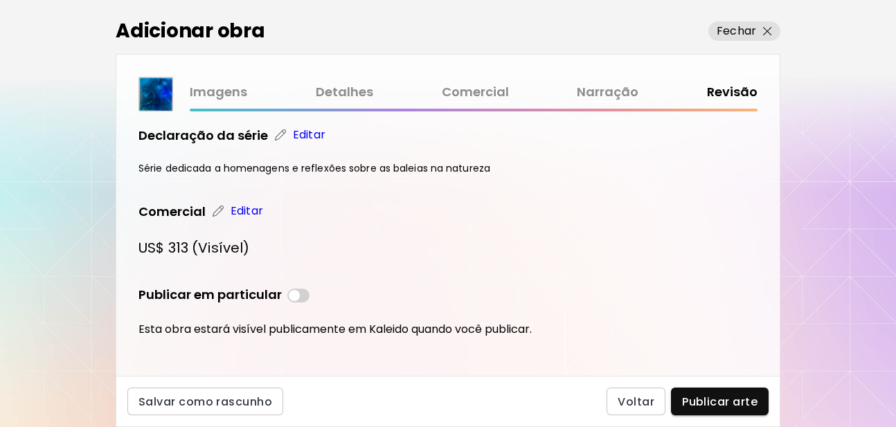
scroll to position [698, 0]
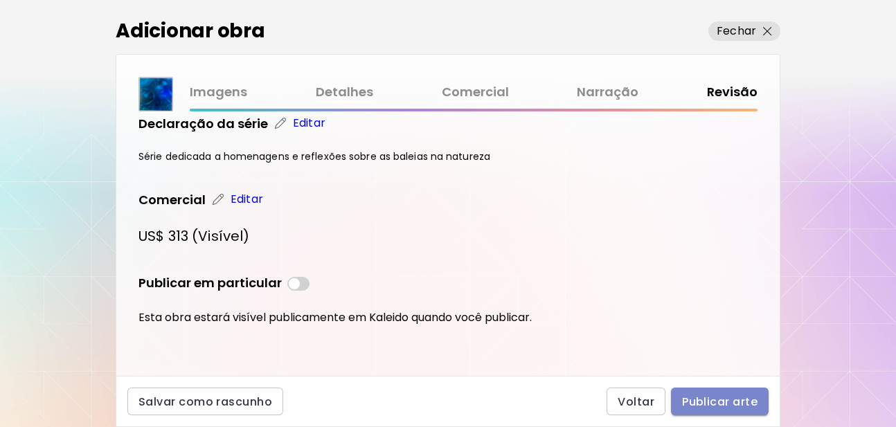
click at [733, 405] on span "Publicar arte" at bounding box center [719, 402] width 75 height 15
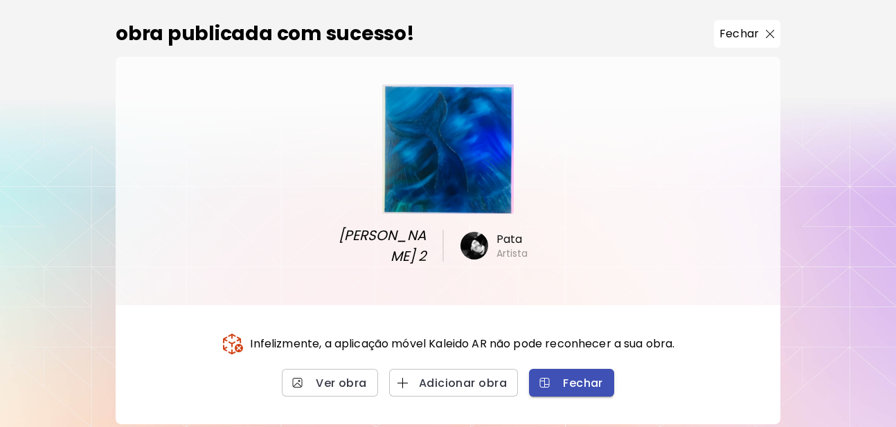
click at [562, 381] on span "Fechar" at bounding box center [571, 383] width 63 height 15
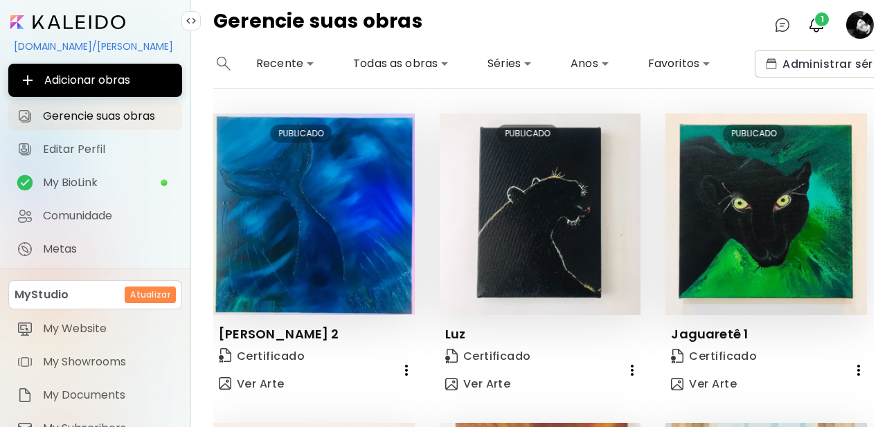
scroll to position [44, 0]
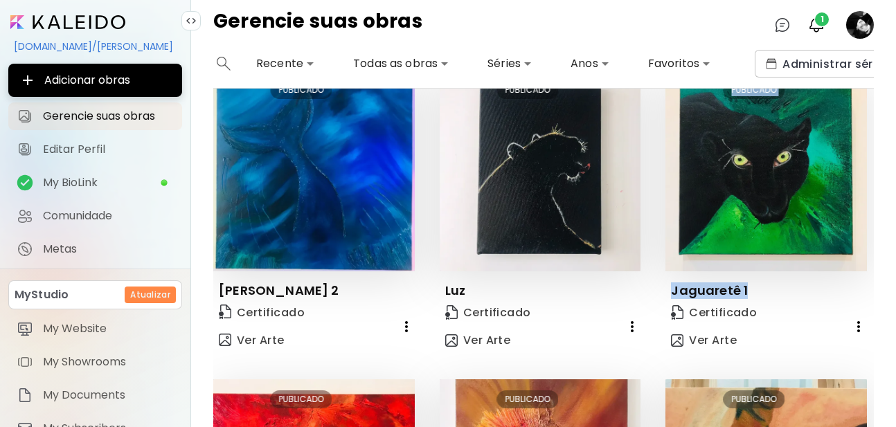
drag, startPoint x: 876, startPoint y: 203, endPoint x: 867, endPoint y: 298, distance: 95.2
click at [867, 298] on div "**********" at bounding box center [543, 238] width 705 height 377
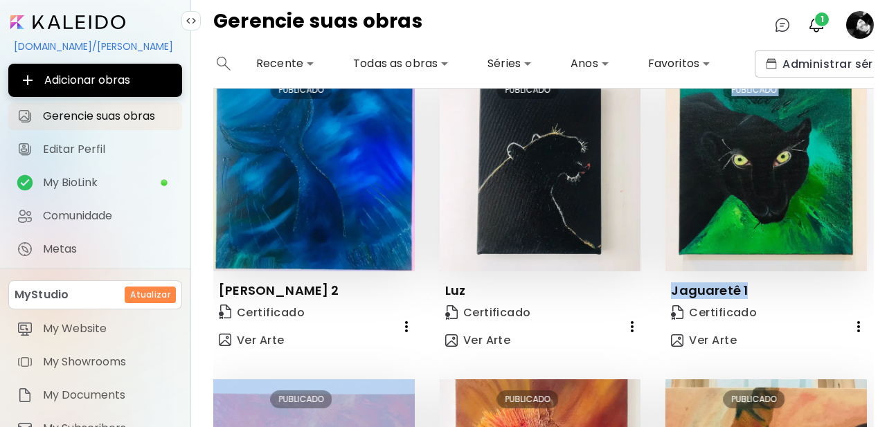
scroll to position [0, 0]
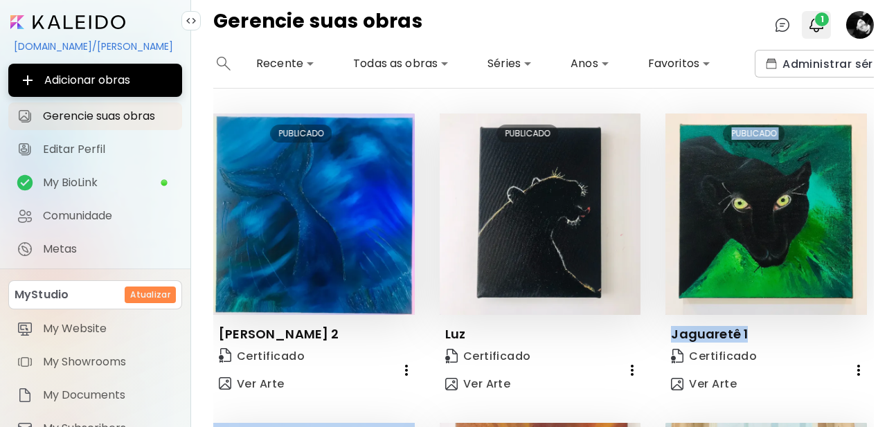
click at [812, 19] on img "button" at bounding box center [816, 25] width 17 height 17
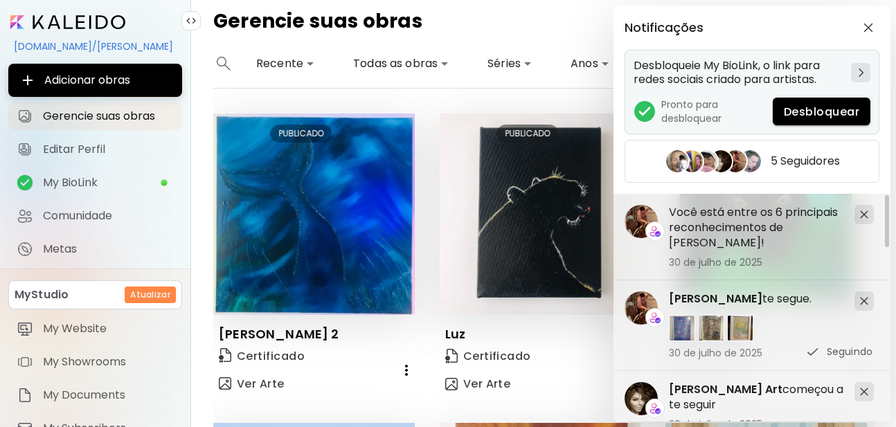
click at [808, 118] on span "Desbloquear" at bounding box center [821, 112] width 75 height 15
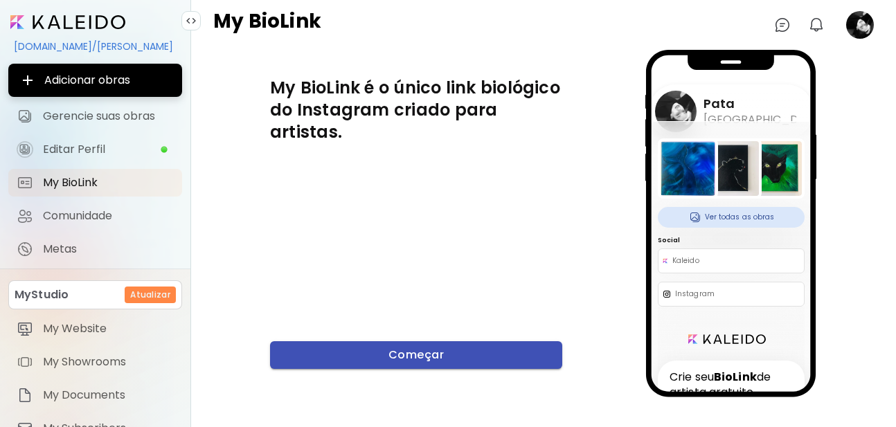
click at [402, 353] on span "Começar" at bounding box center [416, 354] width 270 height 15
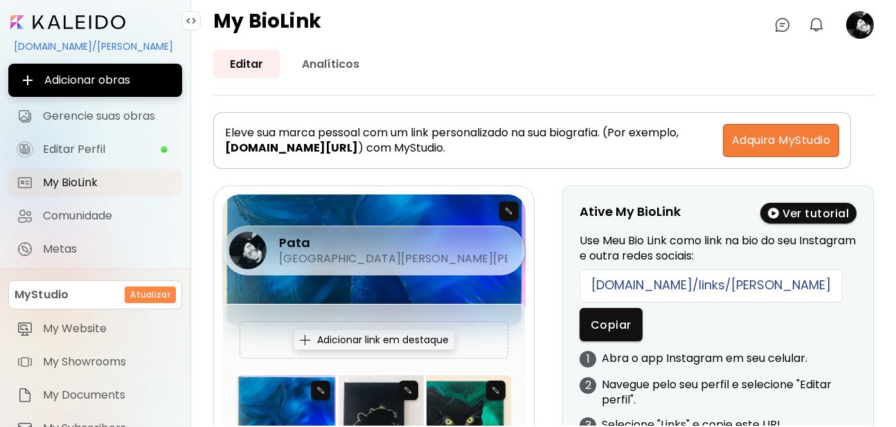
click at [509, 206] on div "Pata [GEOGRAPHIC_DATA][PERSON_NAME][PERSON_NAME], [GEOGRAPHIC_DATA]" at bounding box center [373, 220] width 303 height 50
click at [509, 214] on div "Pata [GEOGRAPHIC_DATA][PERSON_NAME][PERSON_NAME], [GEOGRAPHIC_DATA]" at bounding box center [373, 220] width 303 height 50
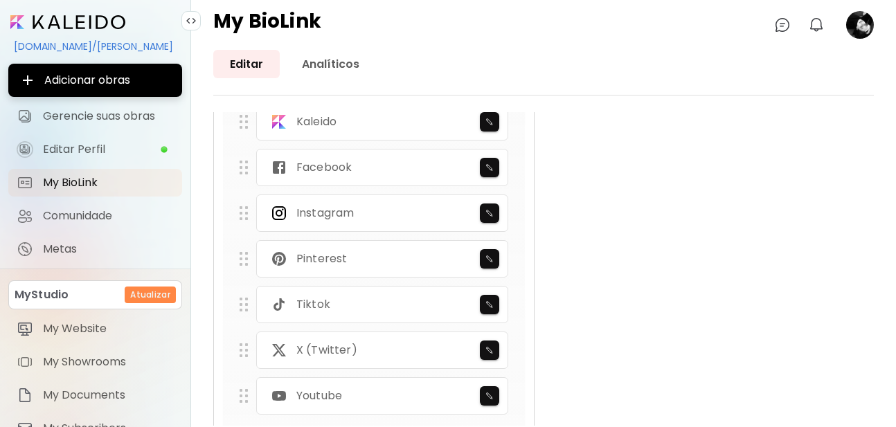
scroll to position [831, 0]
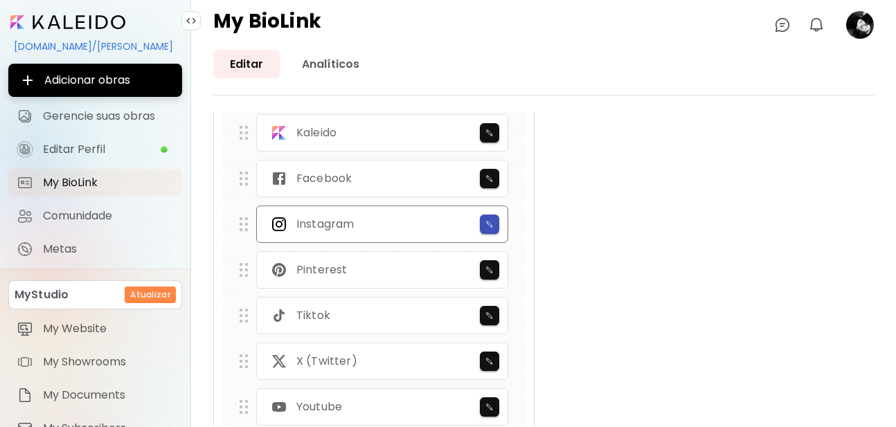
click at [495, 224] on span "button" at bounding box center [489, 224] width 19 height 8
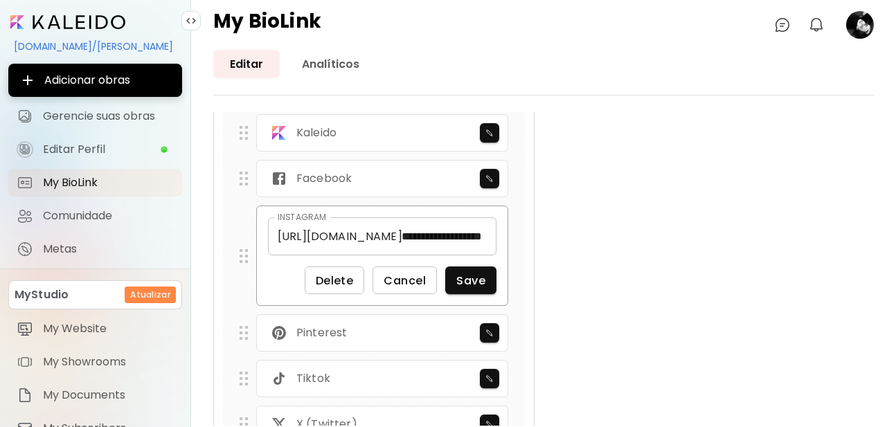
click at [572, 220] on div "**********" at bounding box center [543, 32] width 660 height 1354
click at [658, 241] on div "**********" at bounding box center [543, 32] width 660 height 1354
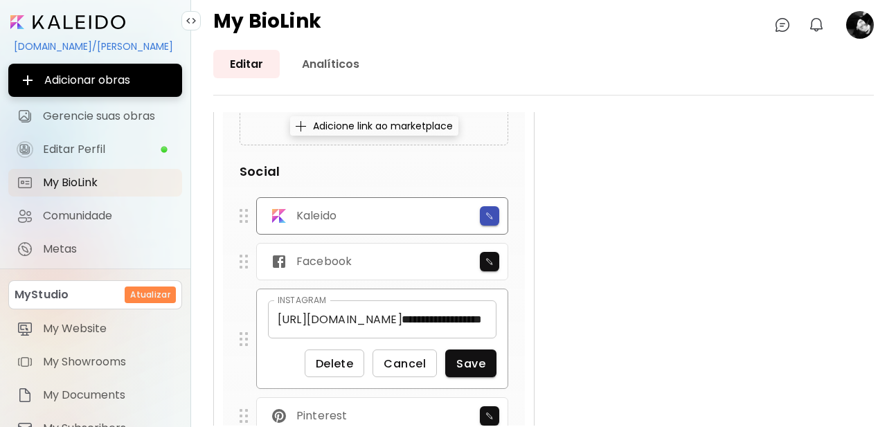
click at [490, 217] on img "button" at bounding box center [489, 216] width 9 height 8
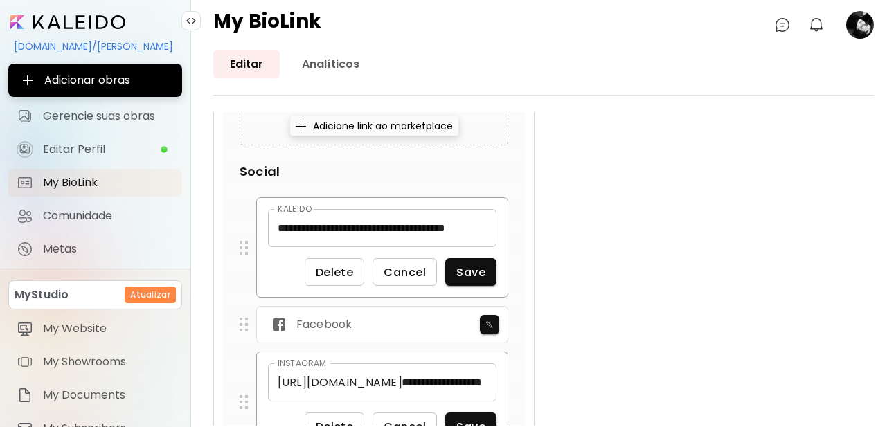
click at [585, 217] on div "**********" at bounding box center [543, 146] width 660 height 1417
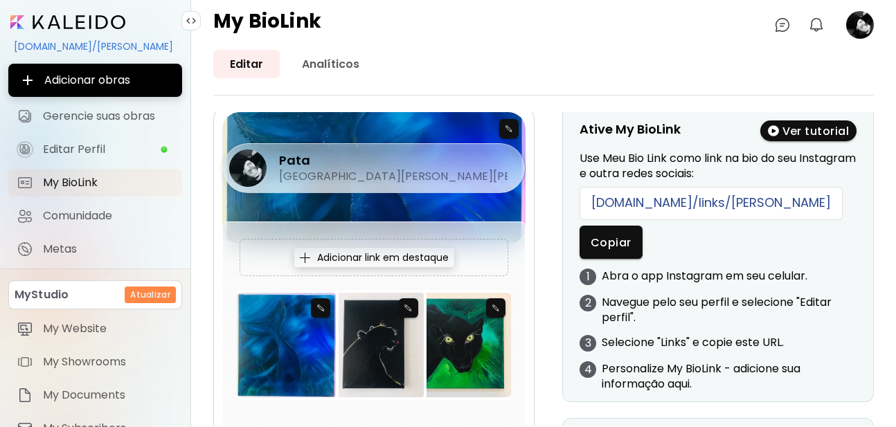
scroll to position [83, 0]
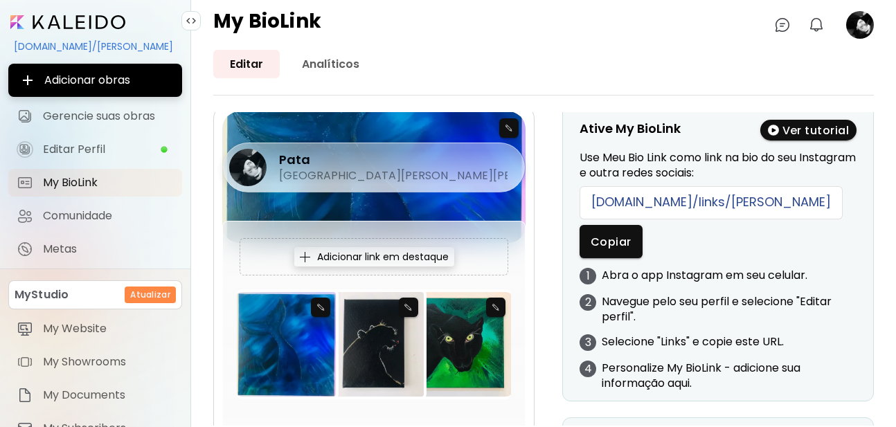
click at [392, 257] on div "Adicionar link em destaque" at bounding box center [374, 256] width 160 height 19
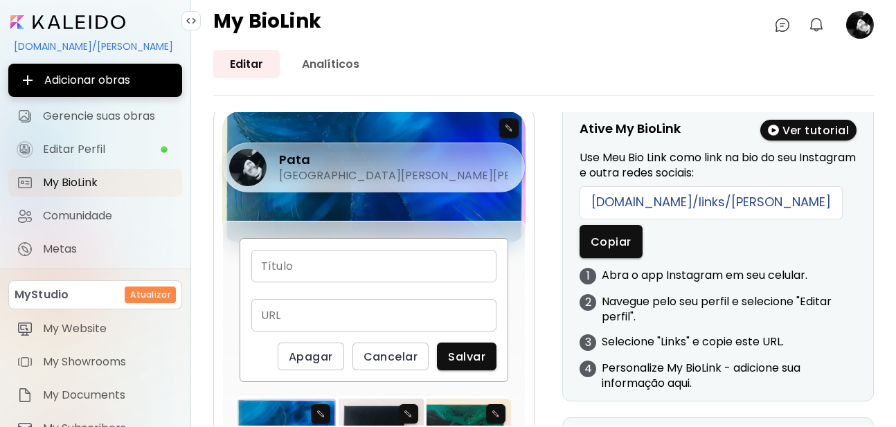
click at [510, 127] on div "Pata [GEOGRAPHIC_DATA][PERSON_NAME][PERSON_NAME], [GEOGRAPHIC_DATA]" at bounding box center [373, 136] width 303 height 50
click at [500, 180] on div at bounding box center [373, 177] width 303 height 132
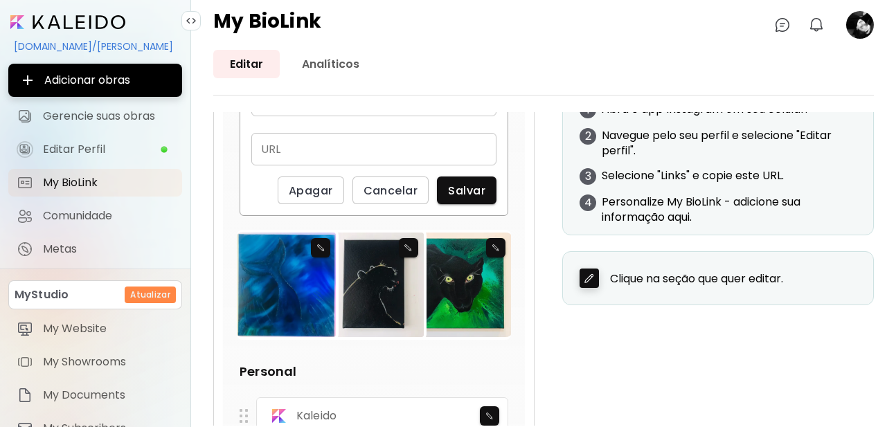
scroll to position [498, 0]
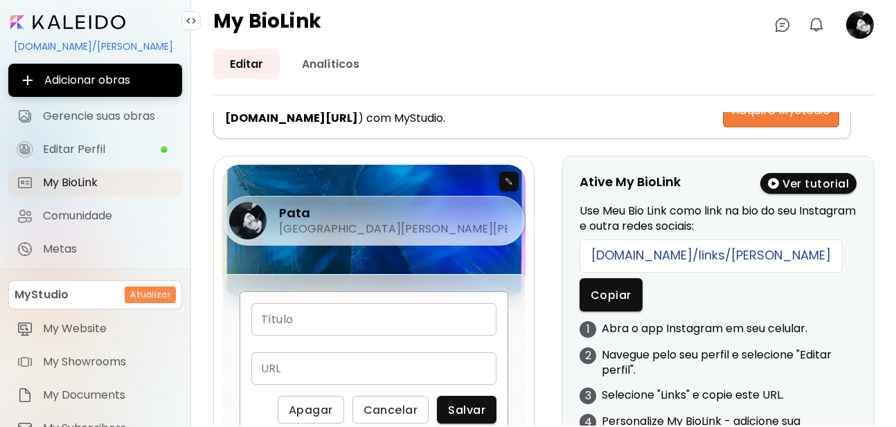
scroll to position [0, 0]
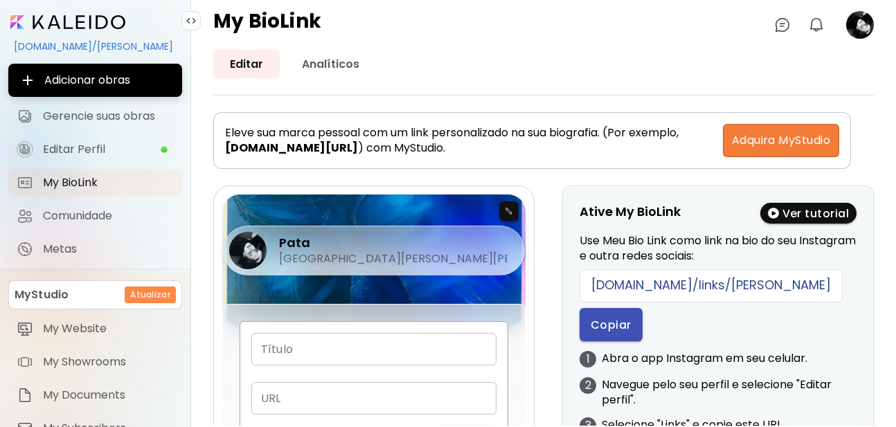
click at [604, 327] on span "Copiar" at bounding box center [610, 325] width 41 height 15
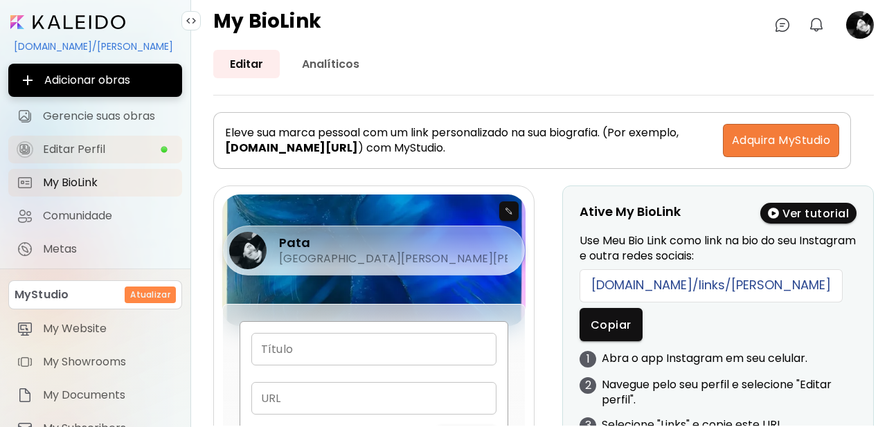
click at [69, 150] on span "Editar Perfil" at bounding box center [101, 150] width 117 height 14
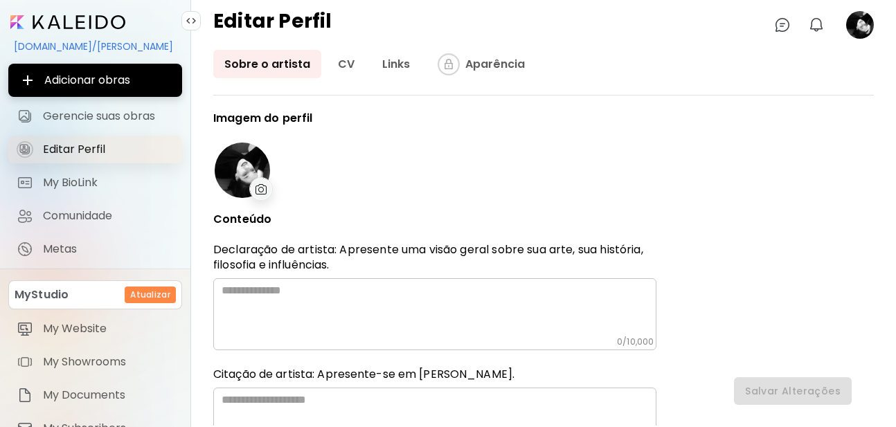
type input "******"
type input "*********"
click at [291, 281] on div "​" at bounding box center [434, 314] width 443 height 72
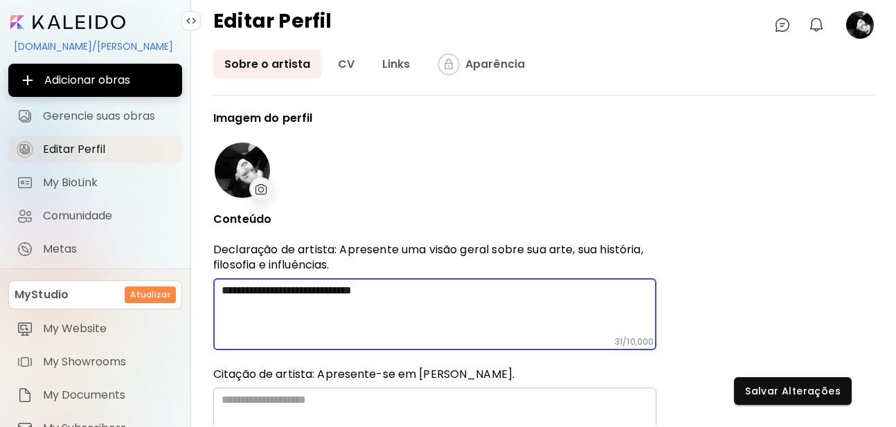
type textarea "**********"
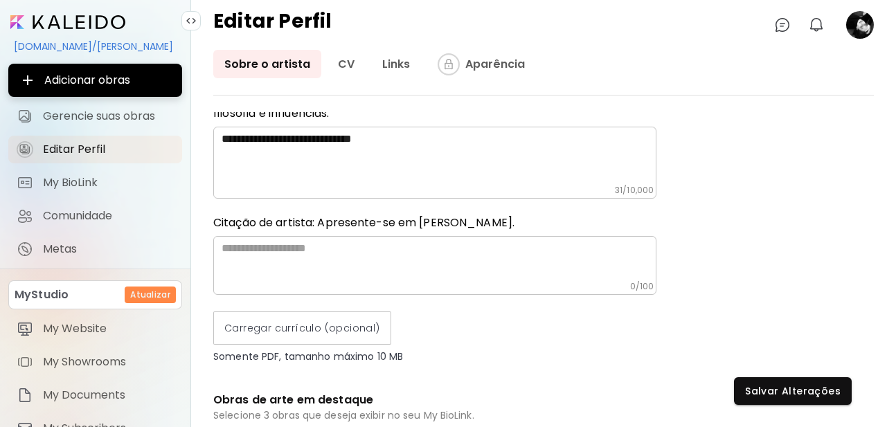
scroll to position [166, 0]
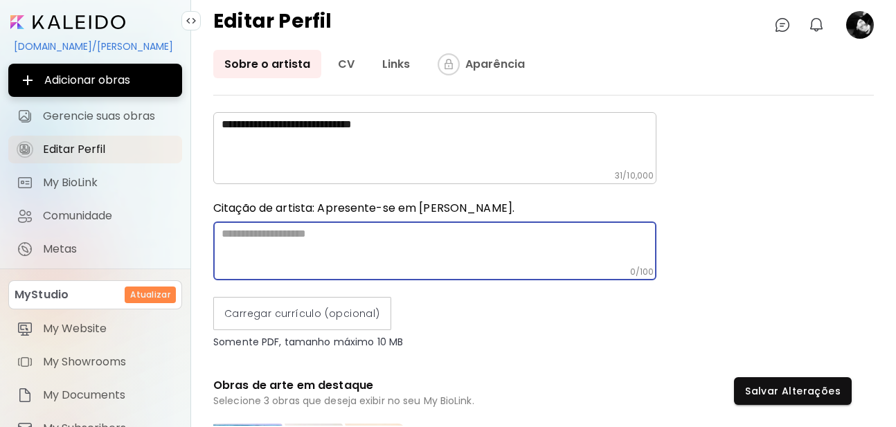
click at [282, 238] on textarea at bounding box center [438, 246] width 435 height 39
paste textarea "**********"
click at [343, 242] on textarea "**********" at bounding box center [438, 246] width 435 height 39
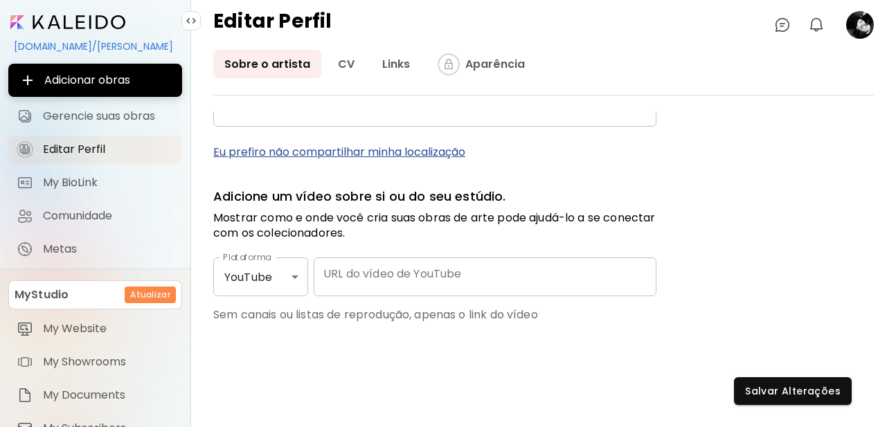
scroll to position [687, 0]
type textarea "**********"
click at [796, 386] on span "Salvar Alterações" at bounding box center [793, 391] width 96 height 15
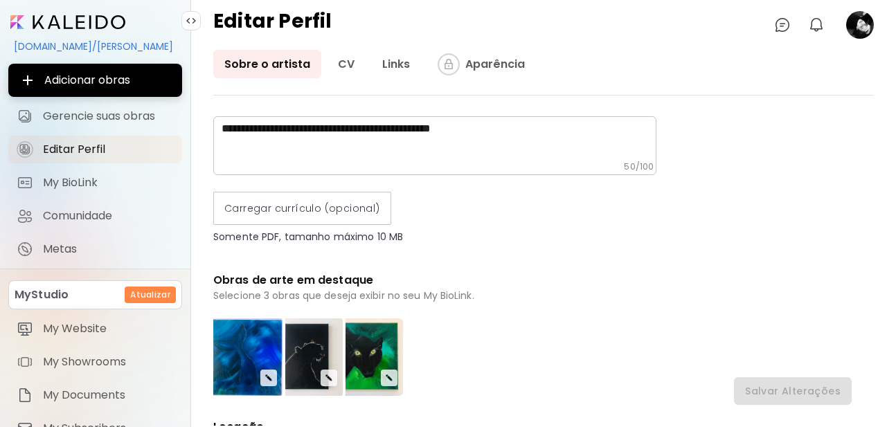
scroll to position [0, 0]
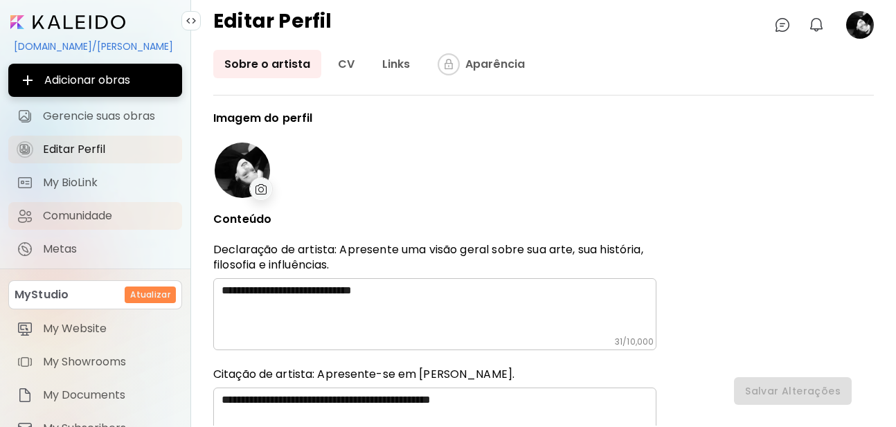
click at [97, 216] on span "Comunidade" at bounding box center [108, 216] width 131 height 14
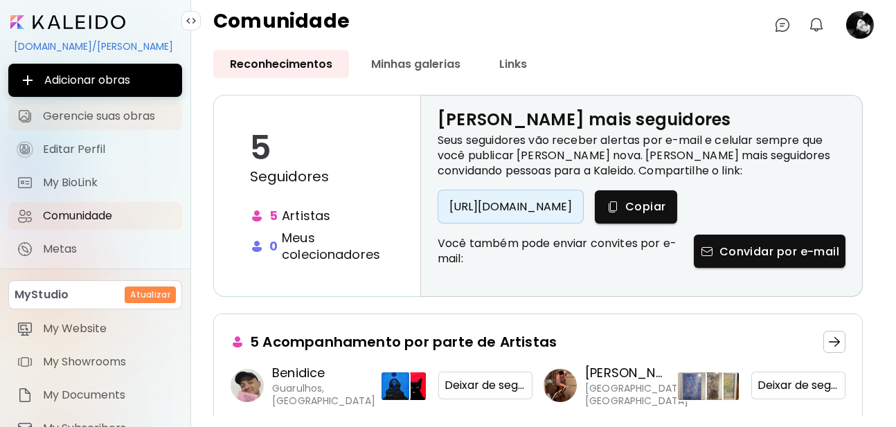
click at [130, 116] on span "Gerencie suas obras" at bounding box center [108, 116] width 131 height 14
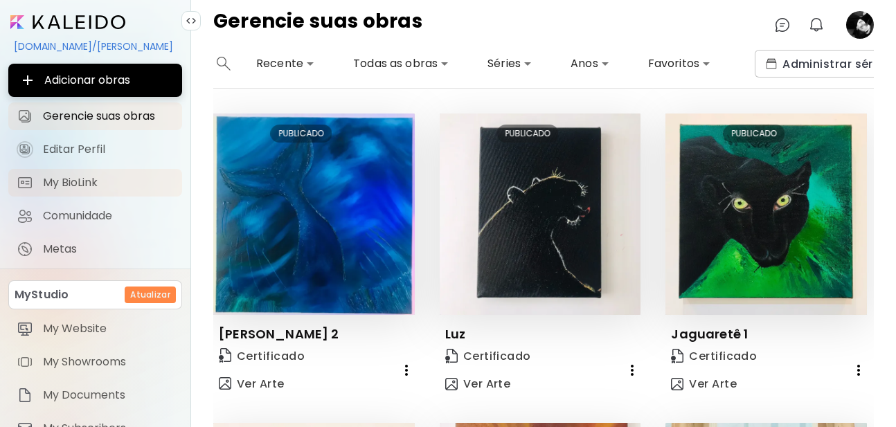
click at [96, 177] on span "My BioLink" at bounding box center [108, 183] width 131 height 14
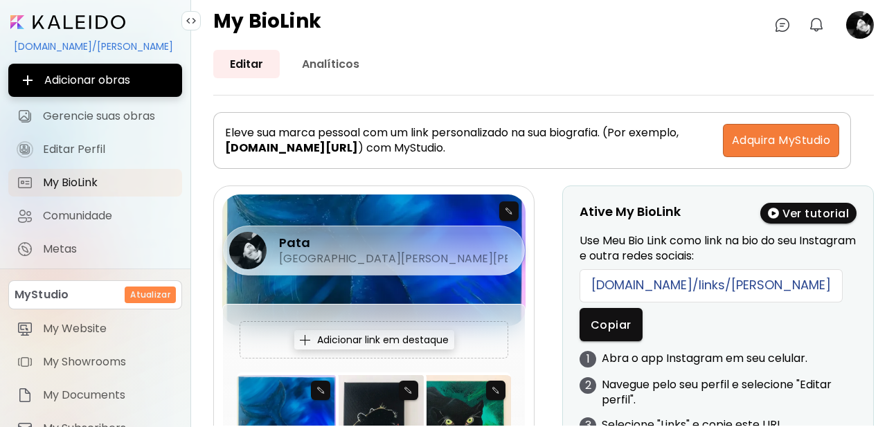
drag, startPoint x: 588, startPoint y: 283, endPoint x: 895, endPoint y: 289, distance: 306.7
click at [895, 289] on div "Editar Analíticos Eleve sua marca pessoal com um link personalizado na sua biog…" at bounding box center [543, 238] width 705 height 377
copy div "[DOMAIN_NAME]/links/[PERSON_NAME]"
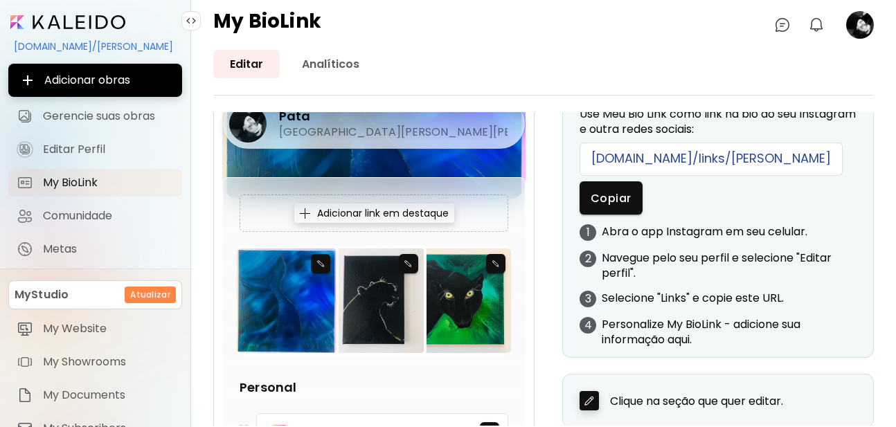
scroll to position [83, 0]
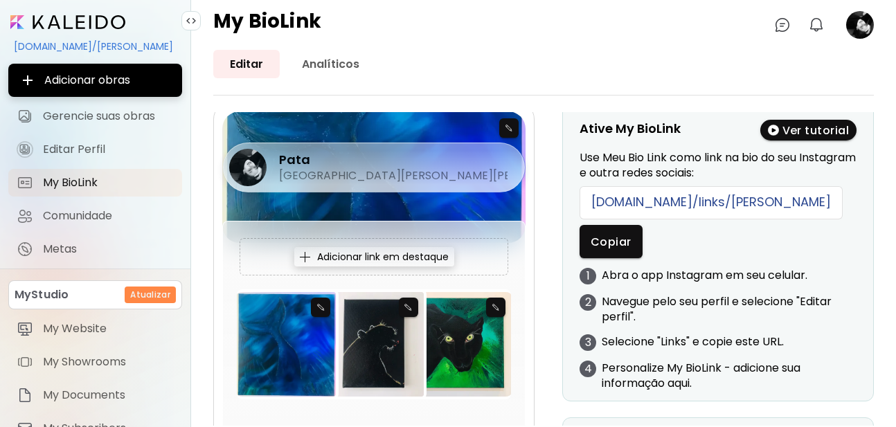
click at [514, 132] on div "Pata [GEOGRAPHIC_DATA][PERSON_NAME][PERSON_NAME], [GEOGRAPHIC_DATA]" at bounding box center [373, 136] width 303 height 50
click at [503, 141] on div "Pata [GEOGRAPHIC_DATA][PERSON_NAME][PERSON_NAME], [GEOGRAPHIC_DATA]" at bounding box center [373, 136] width 303 height 50
click at [508, 128] on div "Pata [GEOGRAPHIC_DATA][PERSON_NAME][PERSON_NAME], [GEOGRAPHIC_DATA]" at bounding box center [373, 136] width 303 height 50
click at [497, 197] on div at bounding box center [373, 177] width 303 height 132
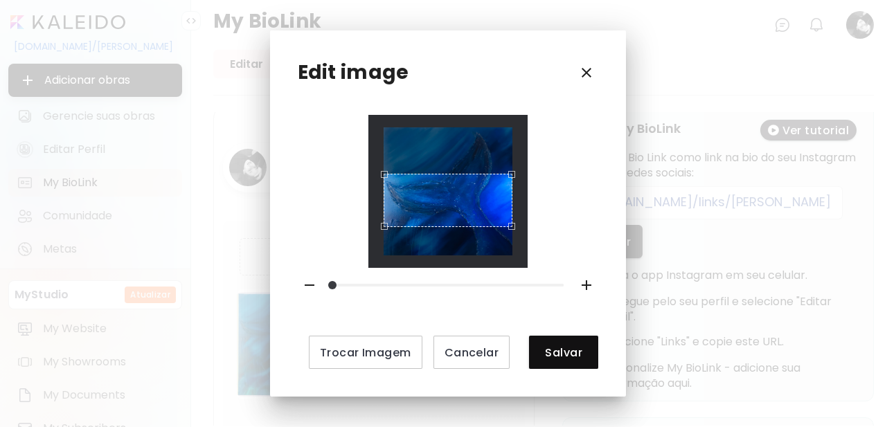
click at [449, 214] on div "Use the arrow keys to move the crop selection area" at bounding box center [447, 200] width 128 height 53
click at [550, 357] on span "Salvar" at bounding box center [563, 352] width 47 height 15
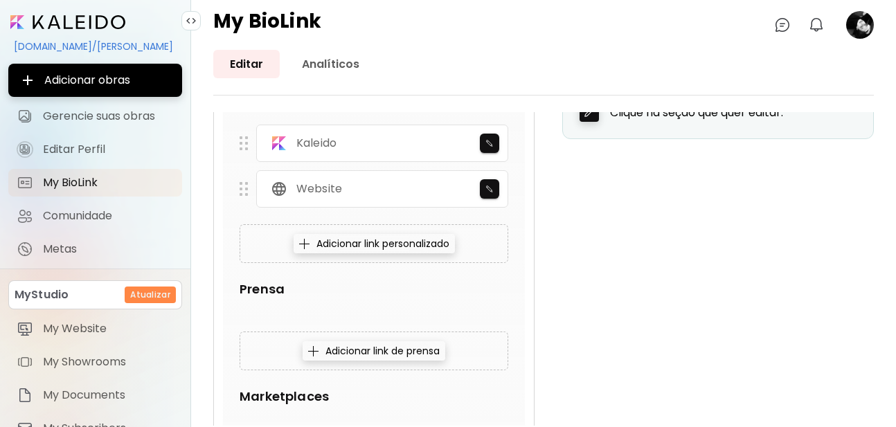
scroll to position [581, 0]
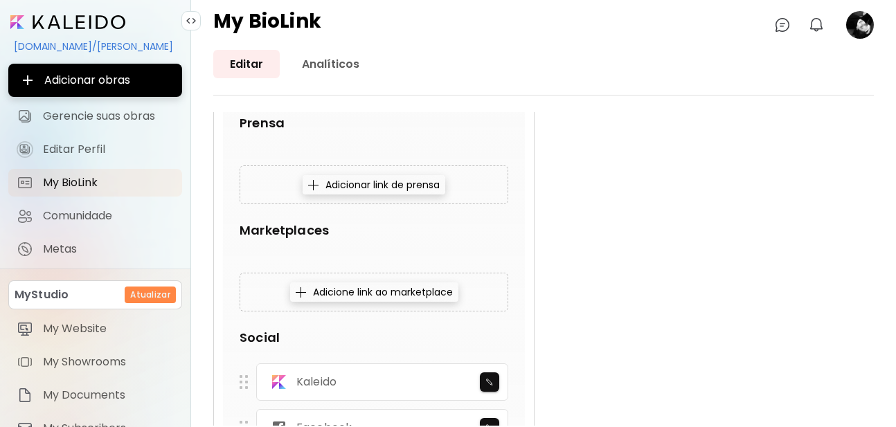
click at [384, 188] on div "Adicionar link de prensa" at bounding box center [373, 184] width 143 height 19
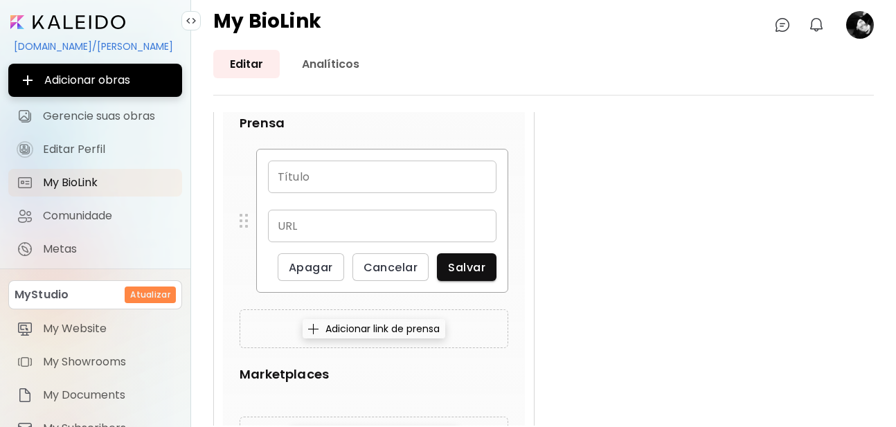
click at [599, 257] on div "Pata São [PERSON_NAME] do [PERSON_NAME], [GEOGRAPHIC_DATA] Adicionar link em de…" at bounding box center [543, 321] width 660 height 1435
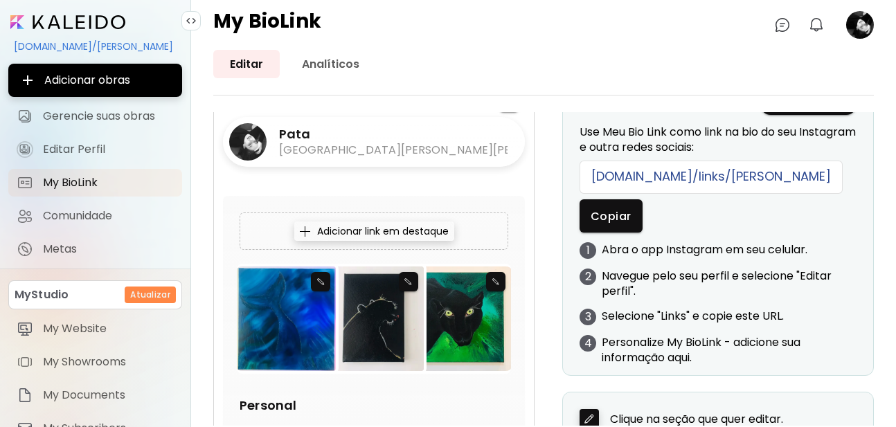
scroll to position [0, 0]
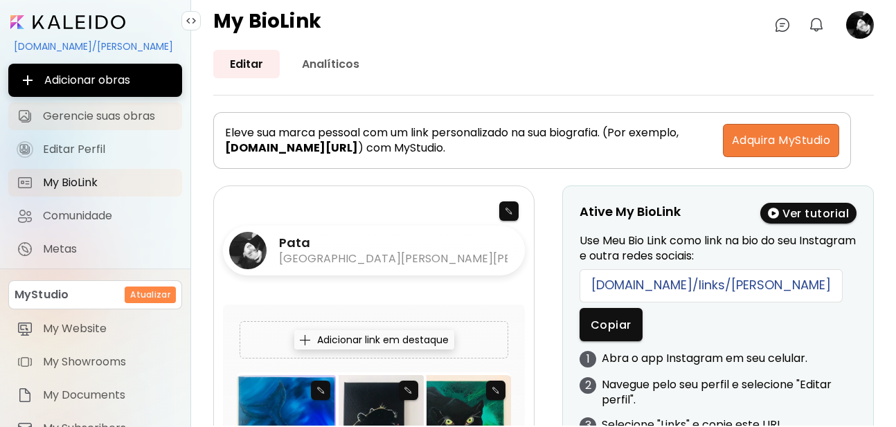
click at [132, 118] on span "Gerencie suas obras" at bounding box center [108, 116] width 131 height 14
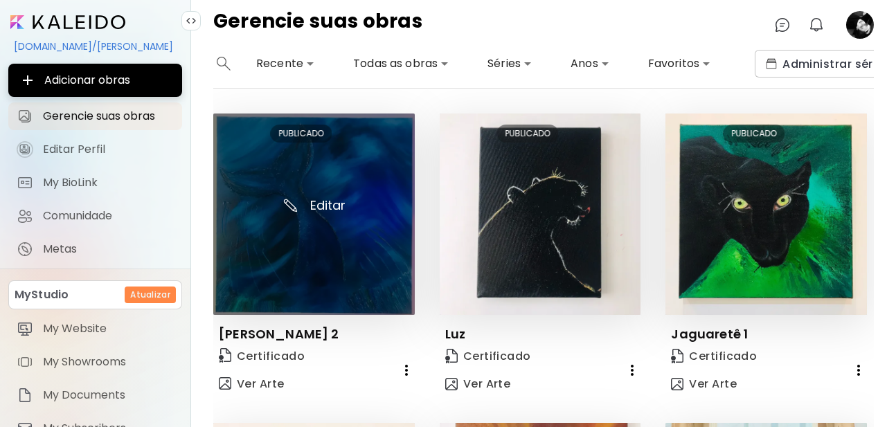
click at [320, 202] on img at bounding box center [313, 214] width 201 height 201
